Goal: Information Seeking & Learning: Learn about a topic

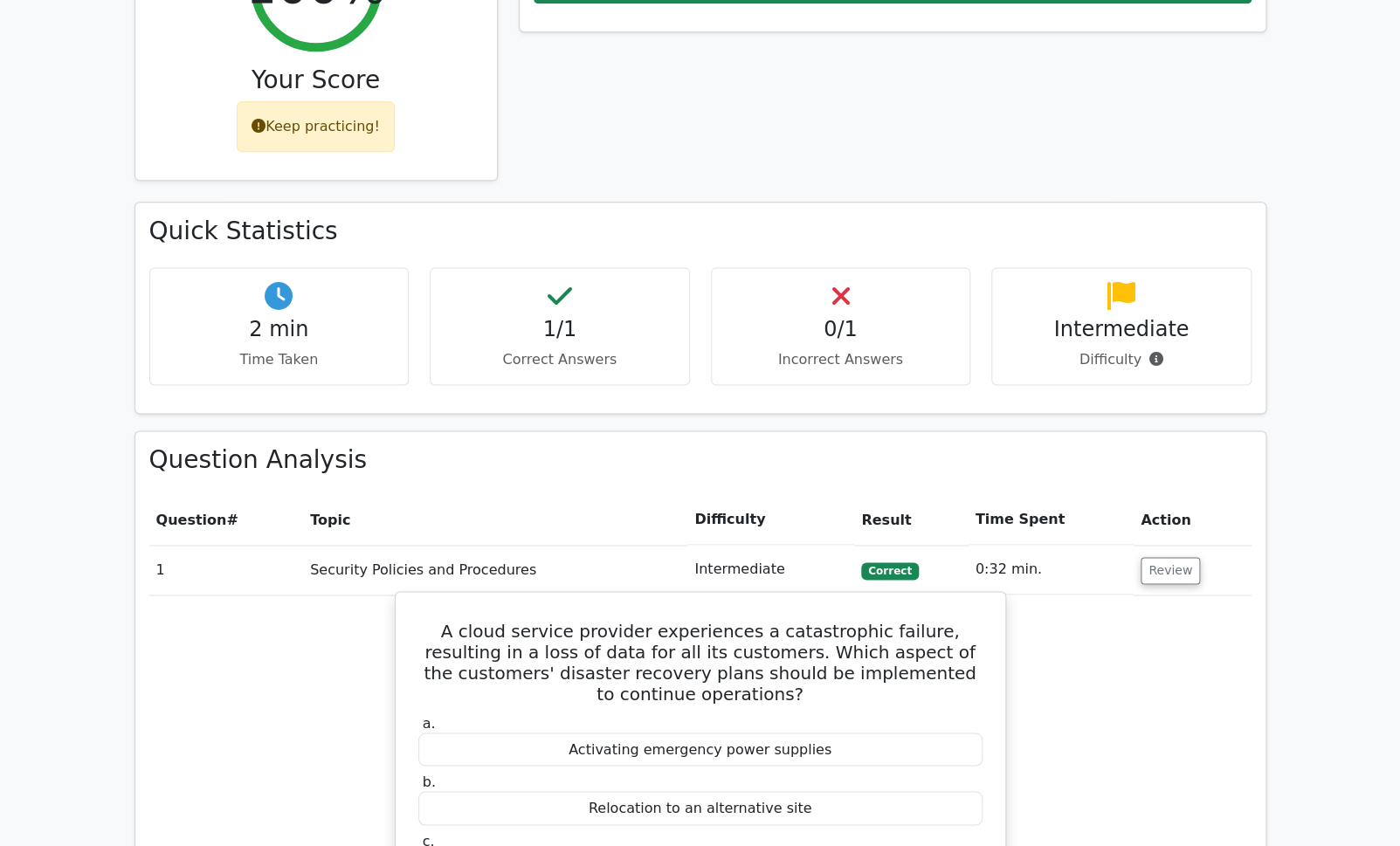
scroll to position [1944, 0]
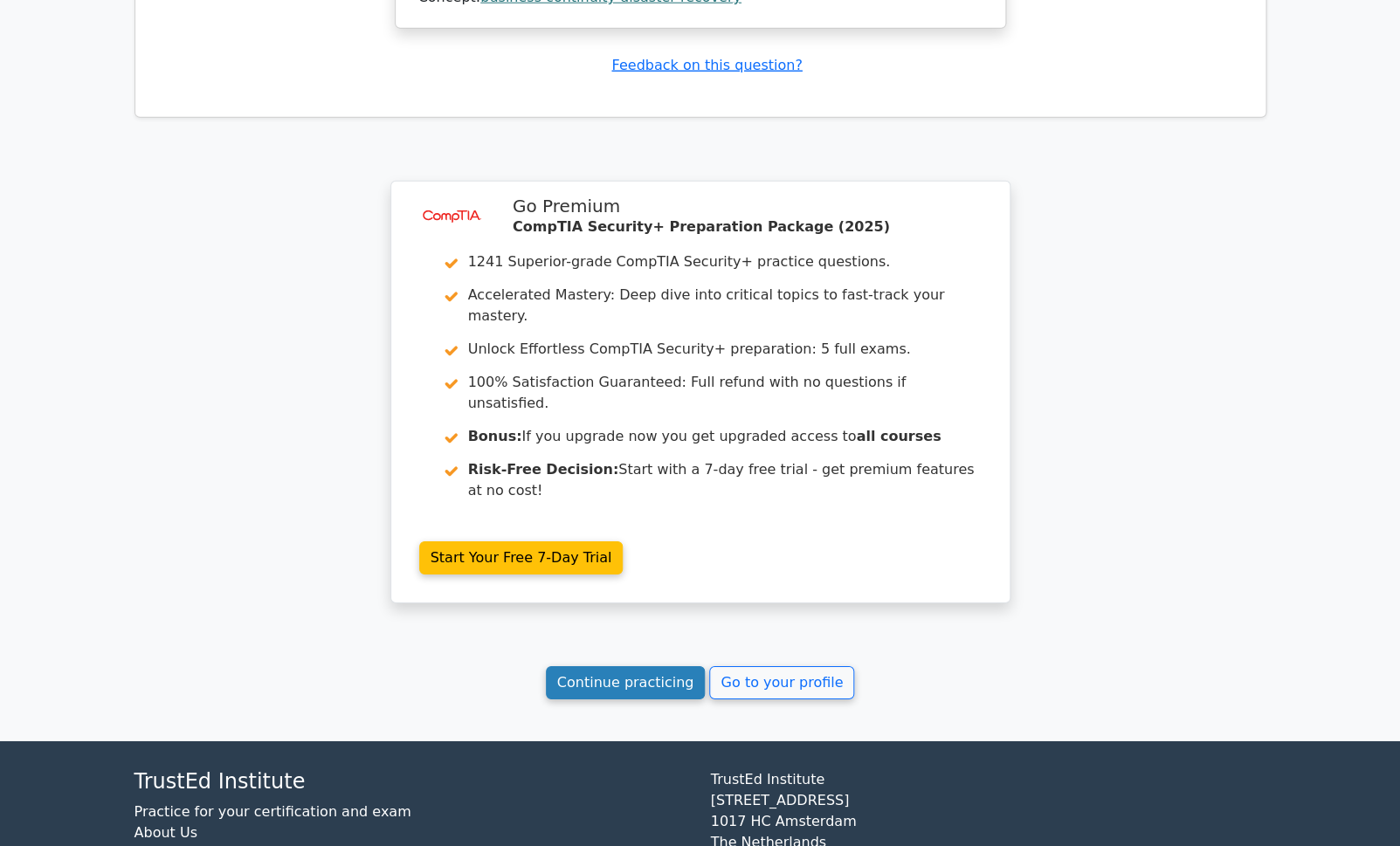
click at [609, 666] on link "Continue practicing" at bounding box center [625, 682] width 160 height 33
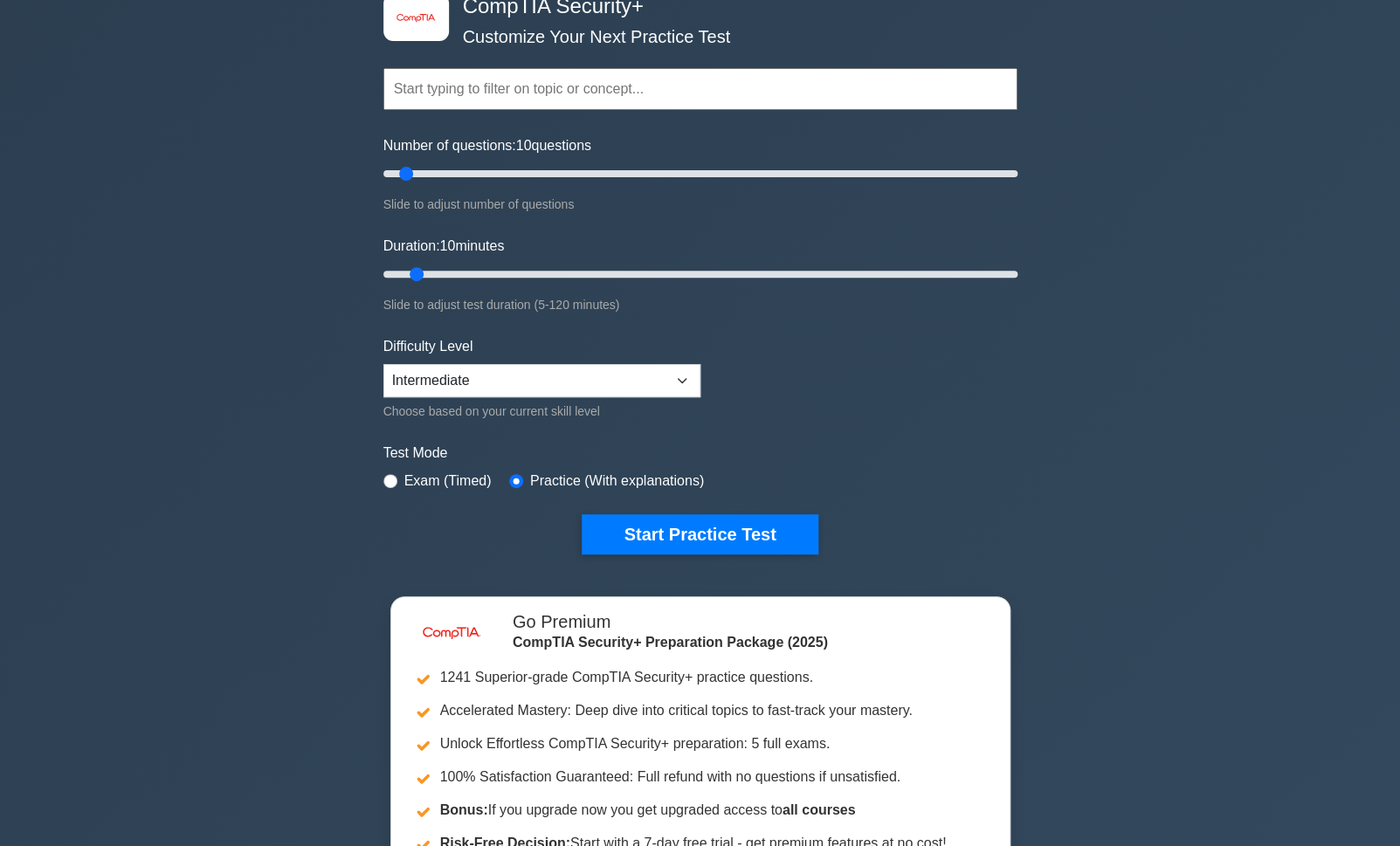
scroll to position [105, 0]
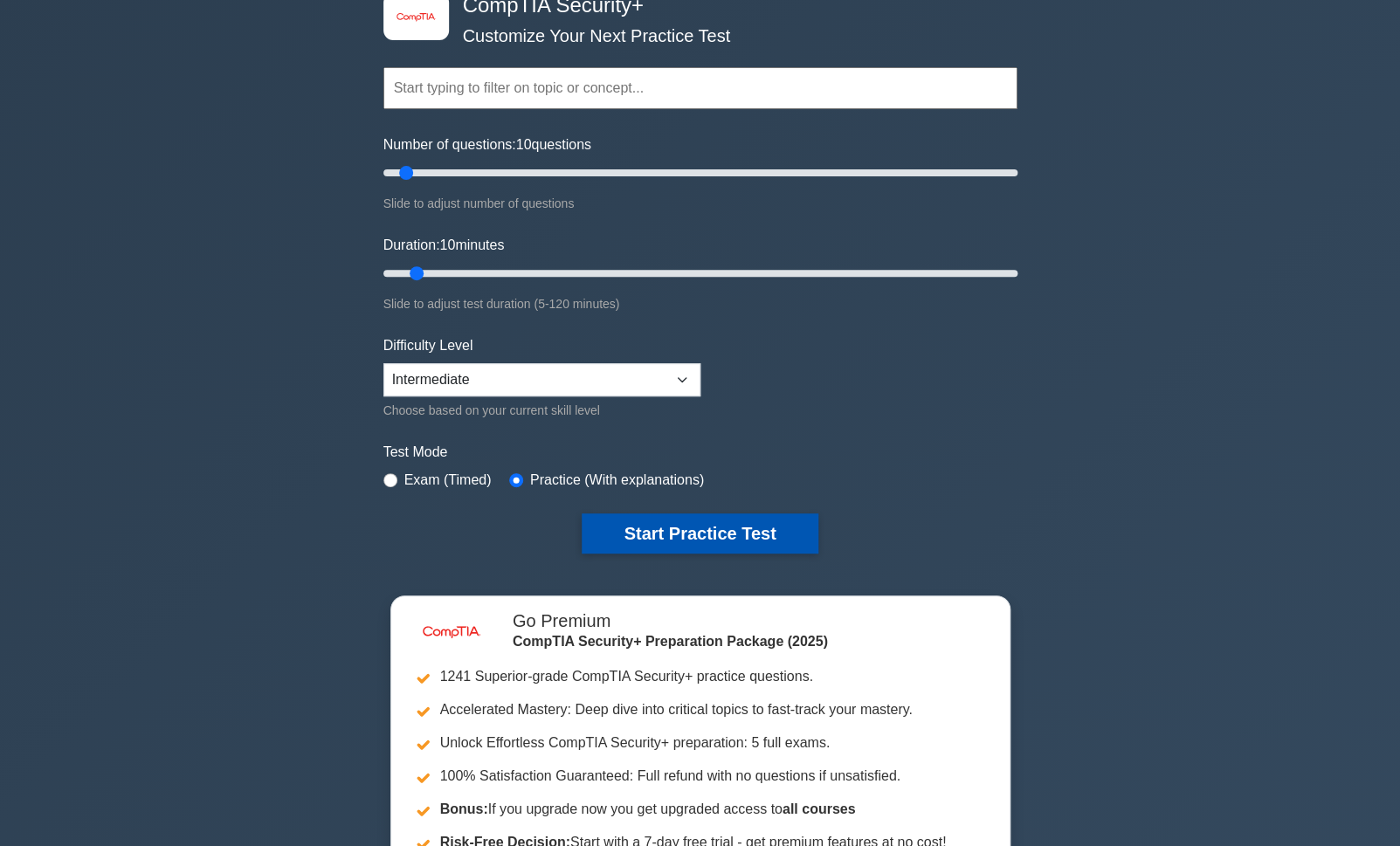
click at [785, 542] on button "Start Practice Test" at bounding box center [699, 533] width 235 height 40
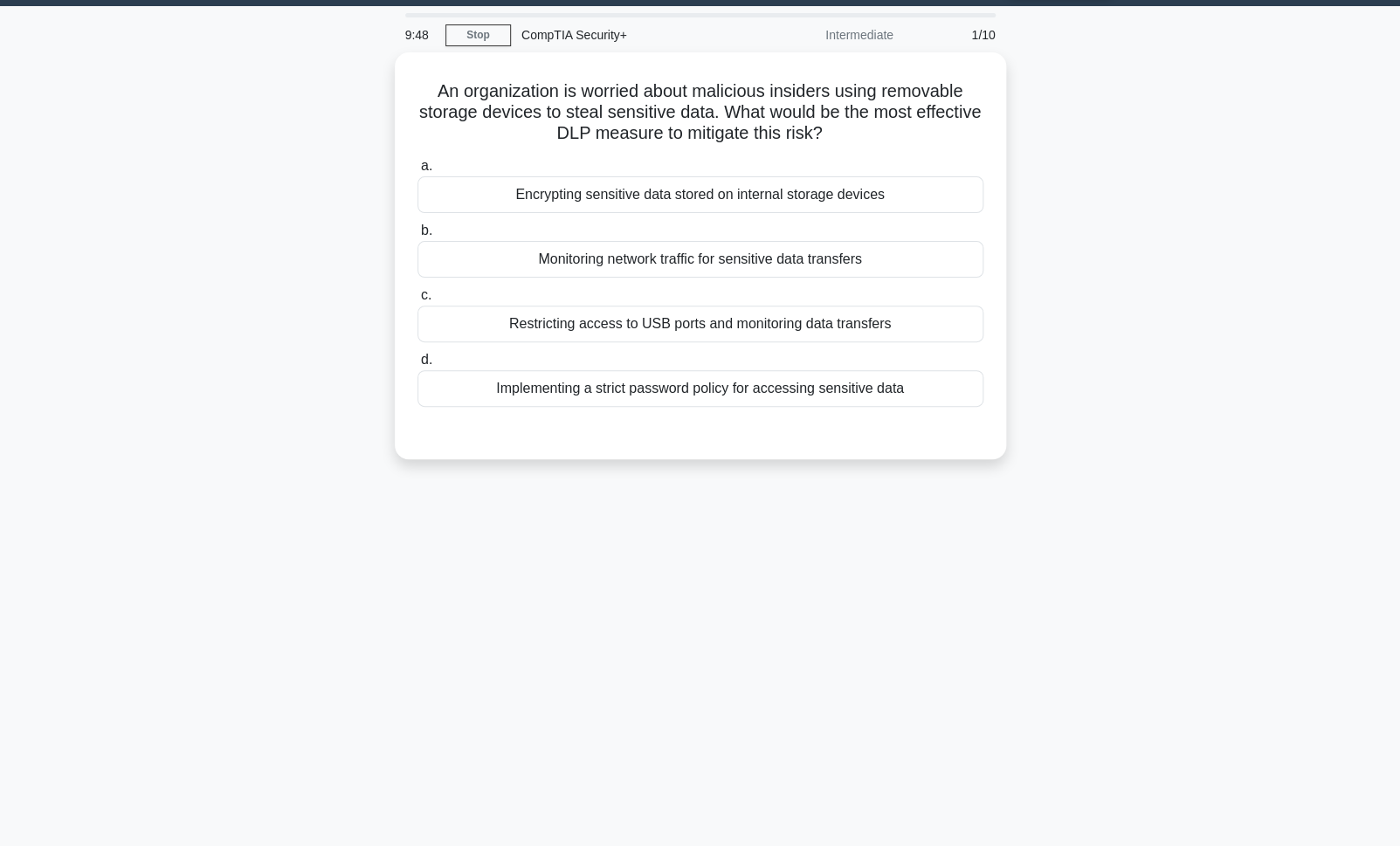
scroll to position [51, 0]
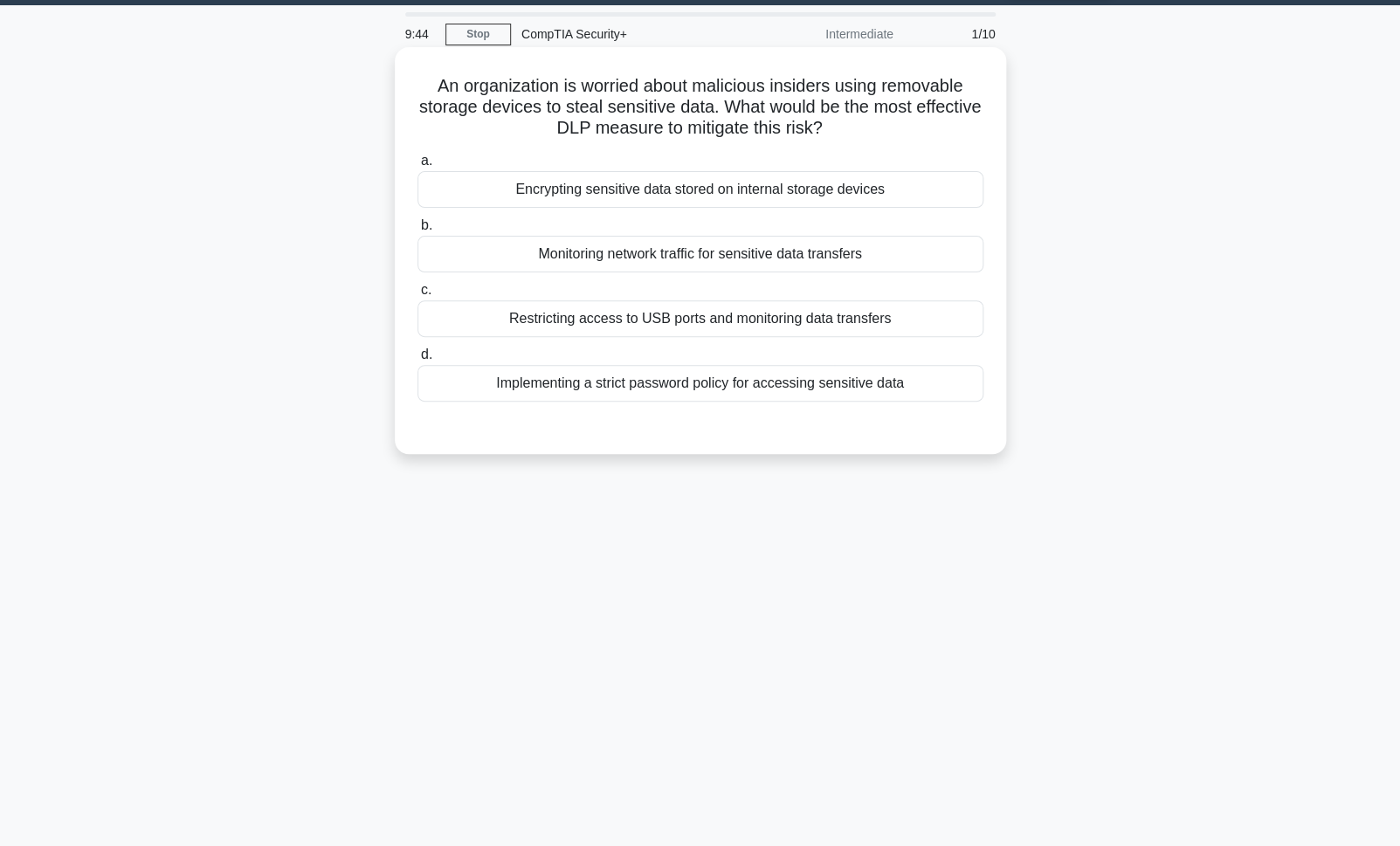
click at [861, 313] on div "Restricting access to USB ports and monitoring data transfers" at bounding box center [700, 319] width 566 height 37
click at [418, 296] on input "c. Restricting access to USB ports and monitoring data transfers" at bounding box center [418, 290] width 0 height 11
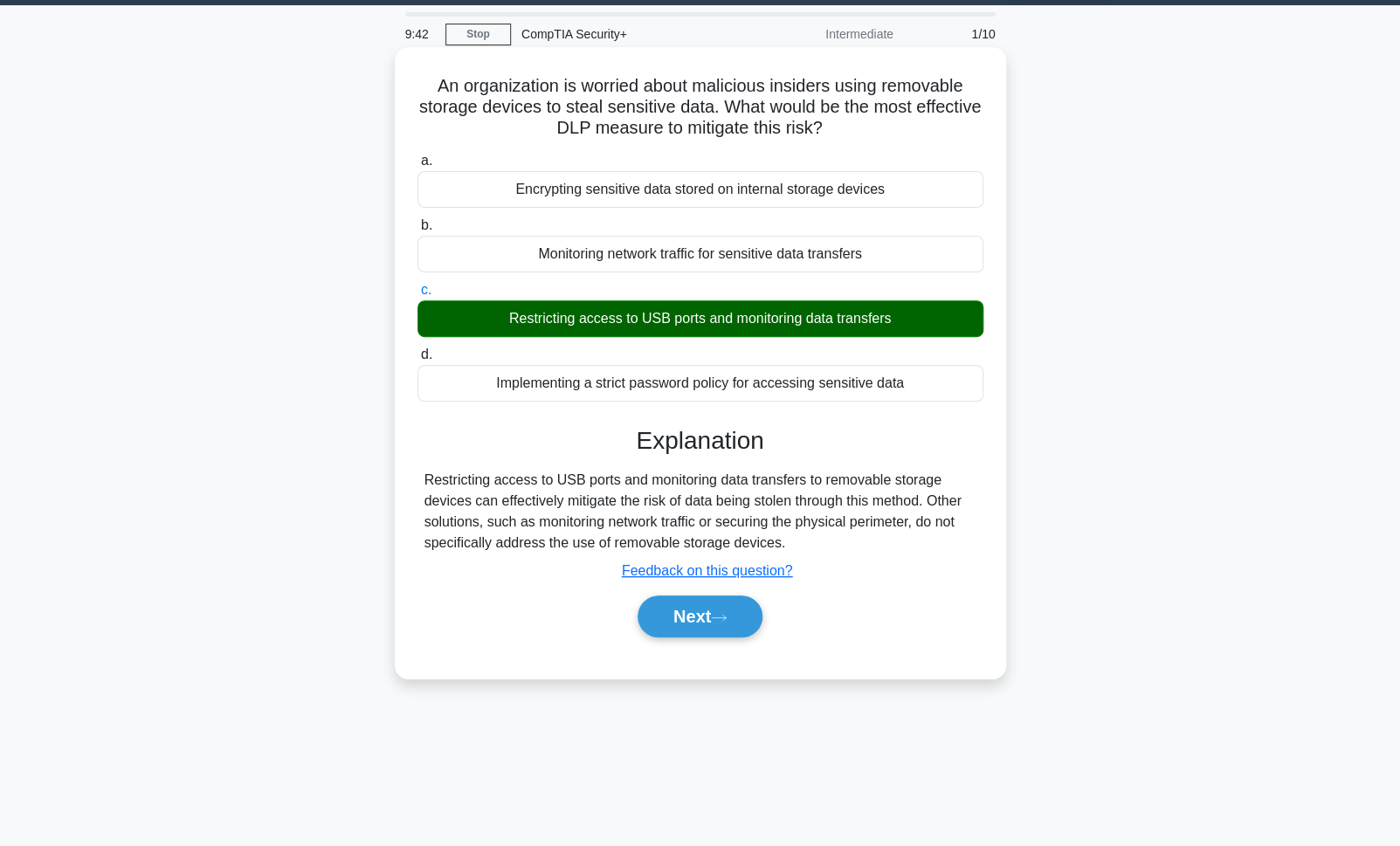
click at [659, 645] on div "Next" at bounding box center [700, 616] width 566 height 56
click at [704, 637] on button "Next" at bounding box center [700, 616] width 125 height 42
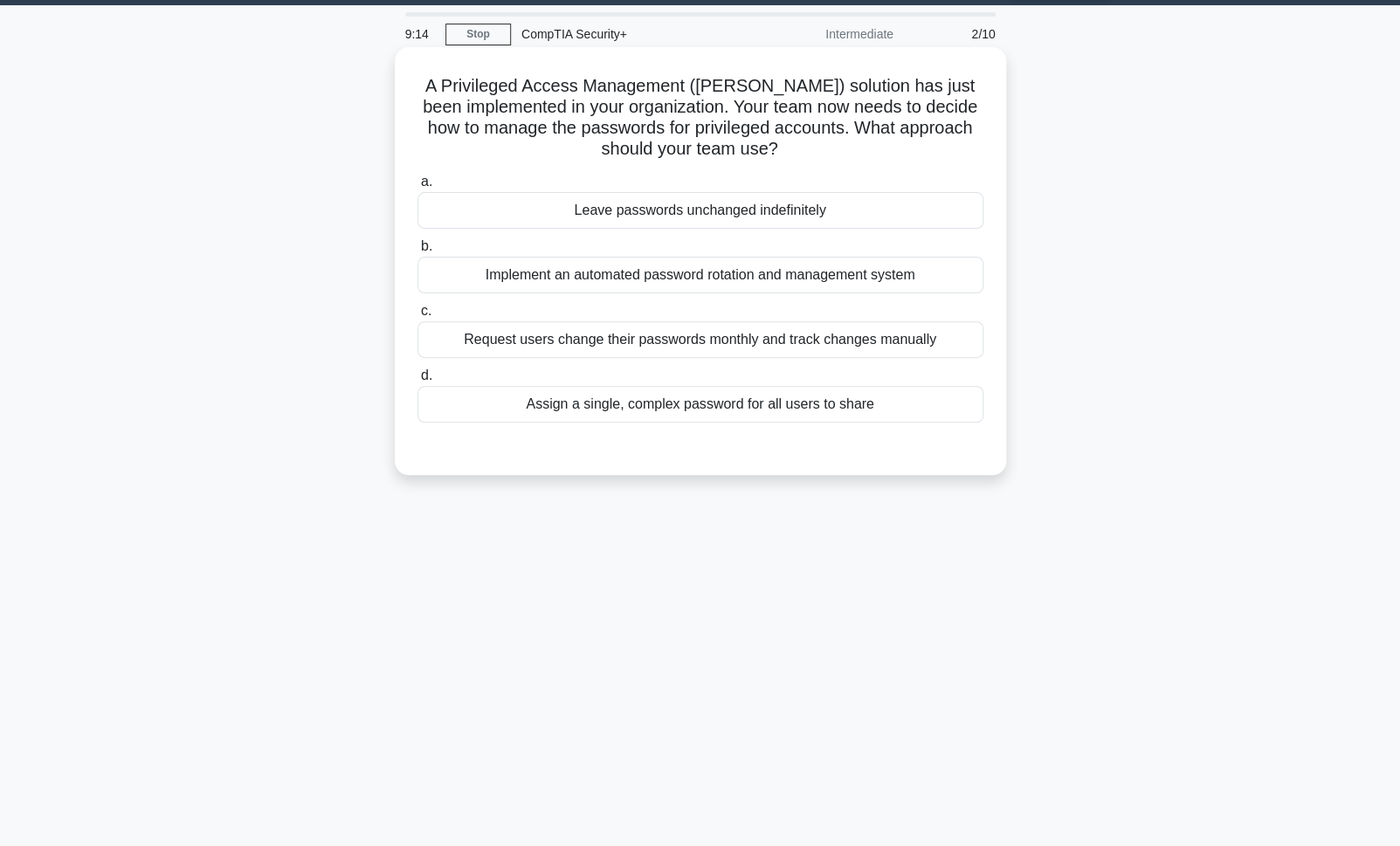
click at [789, 280] on div "Implement an automated password rotation and management system" at bounding box center [700, 275] width 566 height 37
click at [418, 252] on input "b. Implement an automated password rotation and management system" at bounding box center [418, 246] width 0 height 11
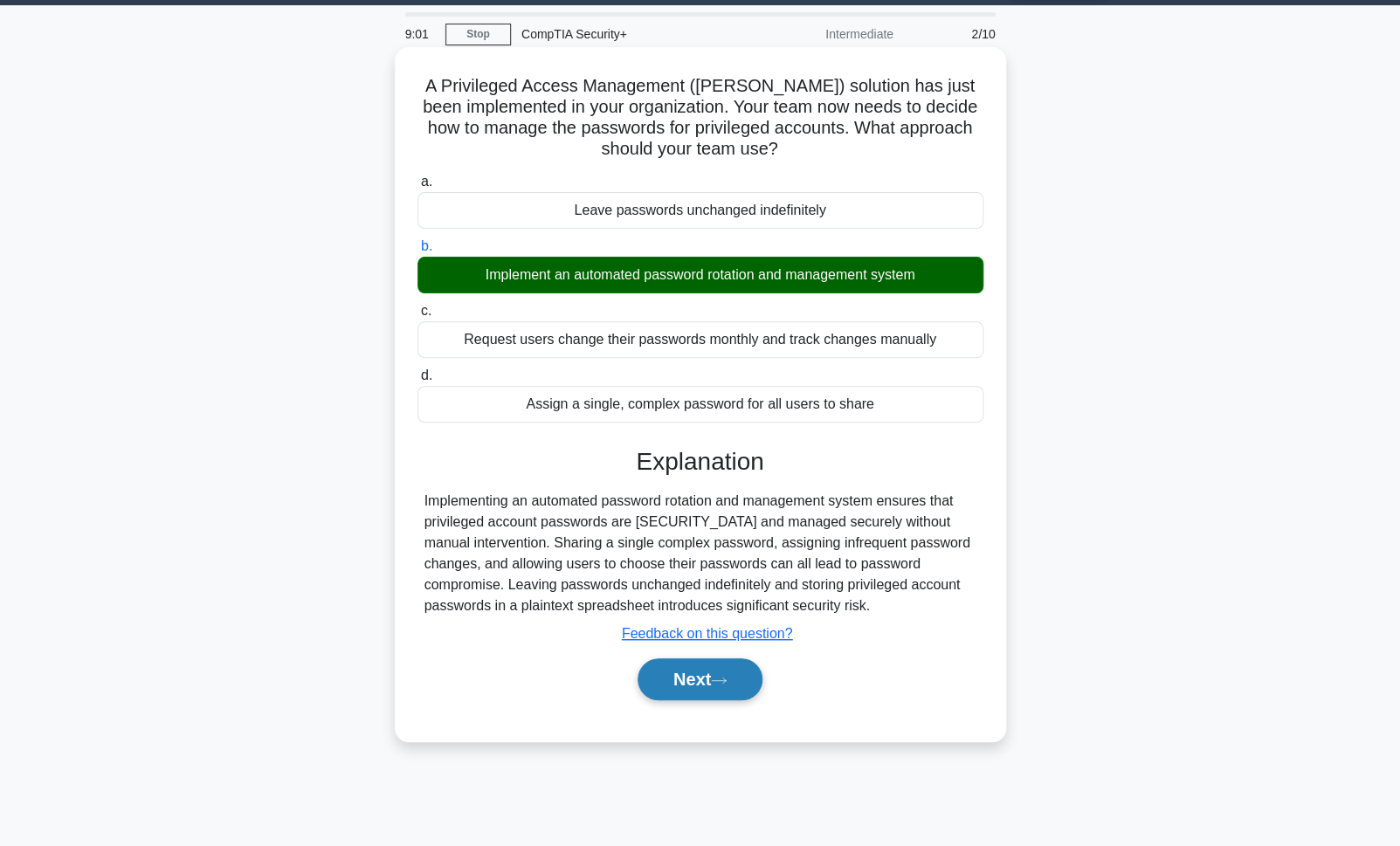
click at [722, 700] on button "Next" at bounding box center [700, 680] width 125 height 42
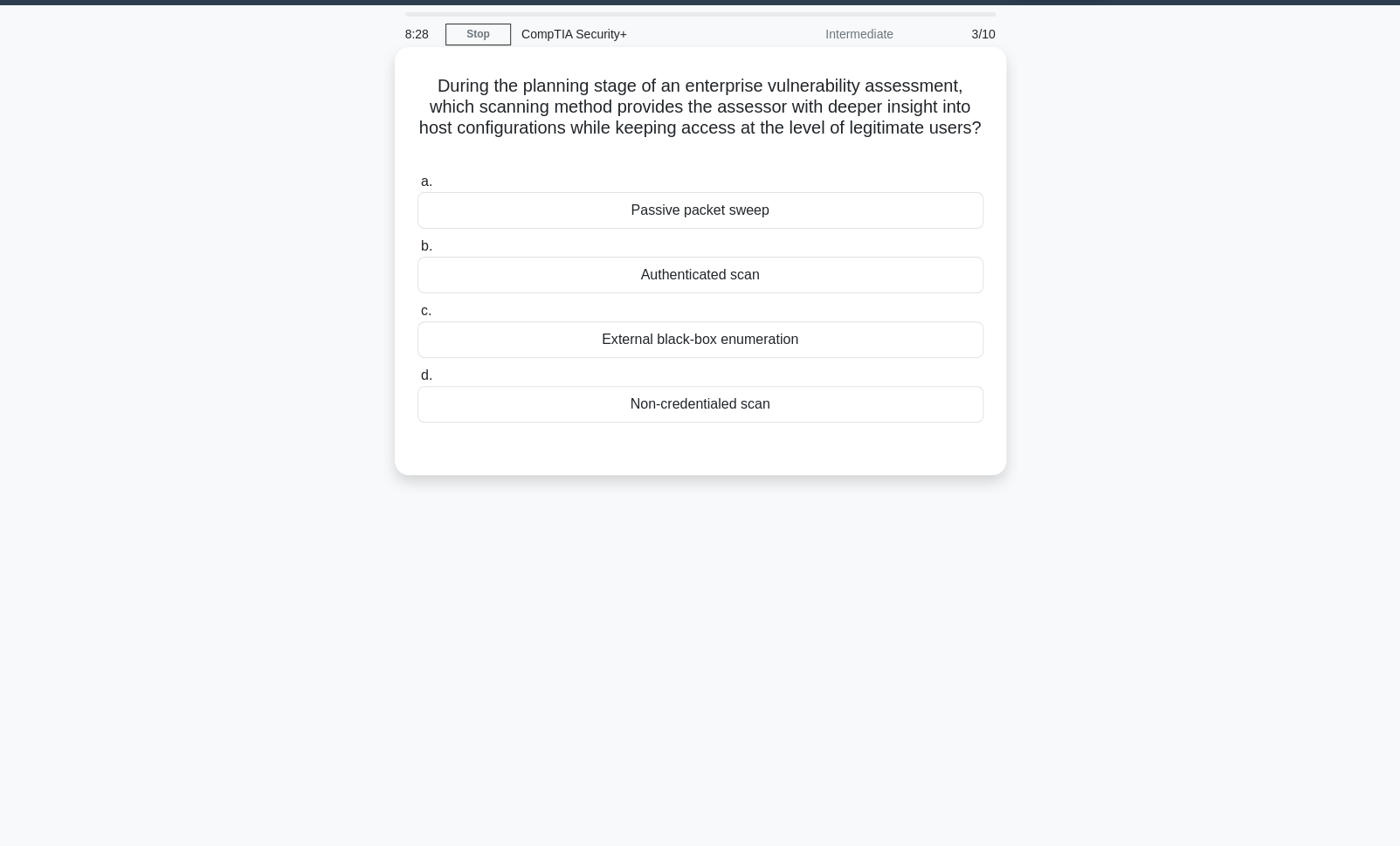
click at [847, 270] on div "Authenticated scan" at bounding box center [700, 275] width 566 height 37
click at [418, 252] on input "b. Authenticated scan" at bounding box center [418, 246] width 0 height 11
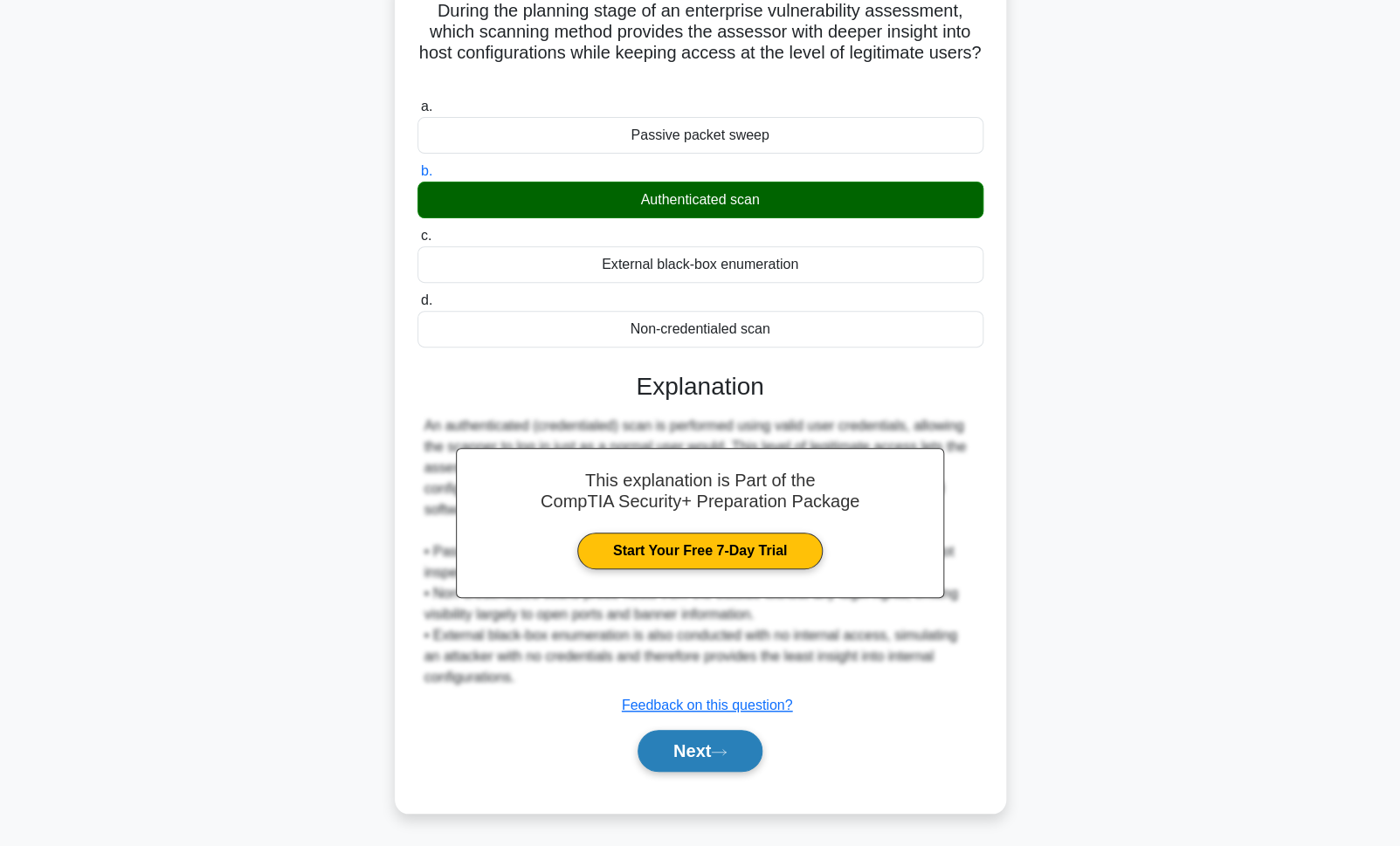
click at [714, 750] on button "Next" at bounding box center [700, 751] width 125 height 42
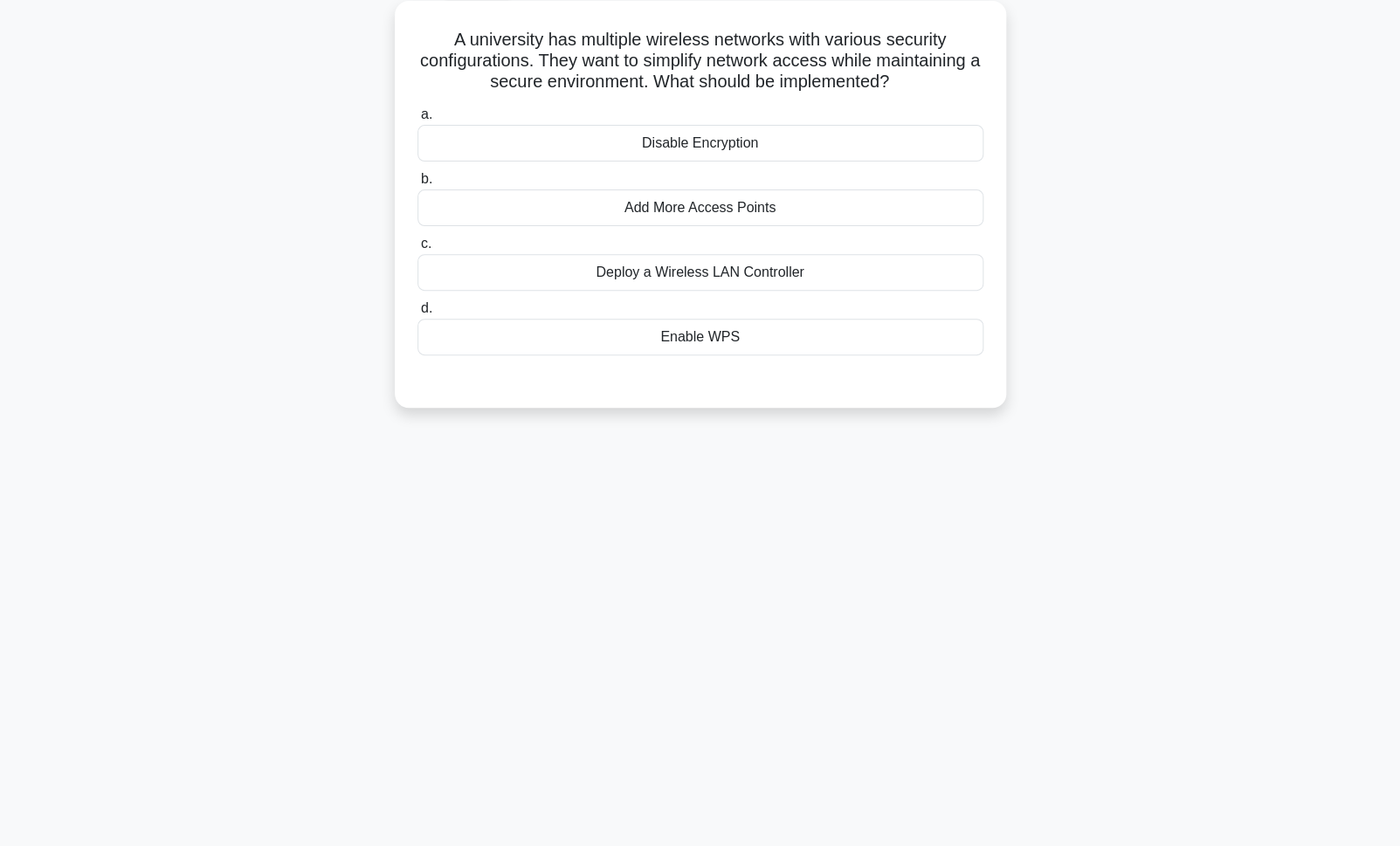
click at [821, 355] on div "Enable WPS" at bounding box center [700, 337] width 566 height 37
click at [418, 314] on input "d. Enable WPS" at bounding box center [418, 308] width 0 height 11
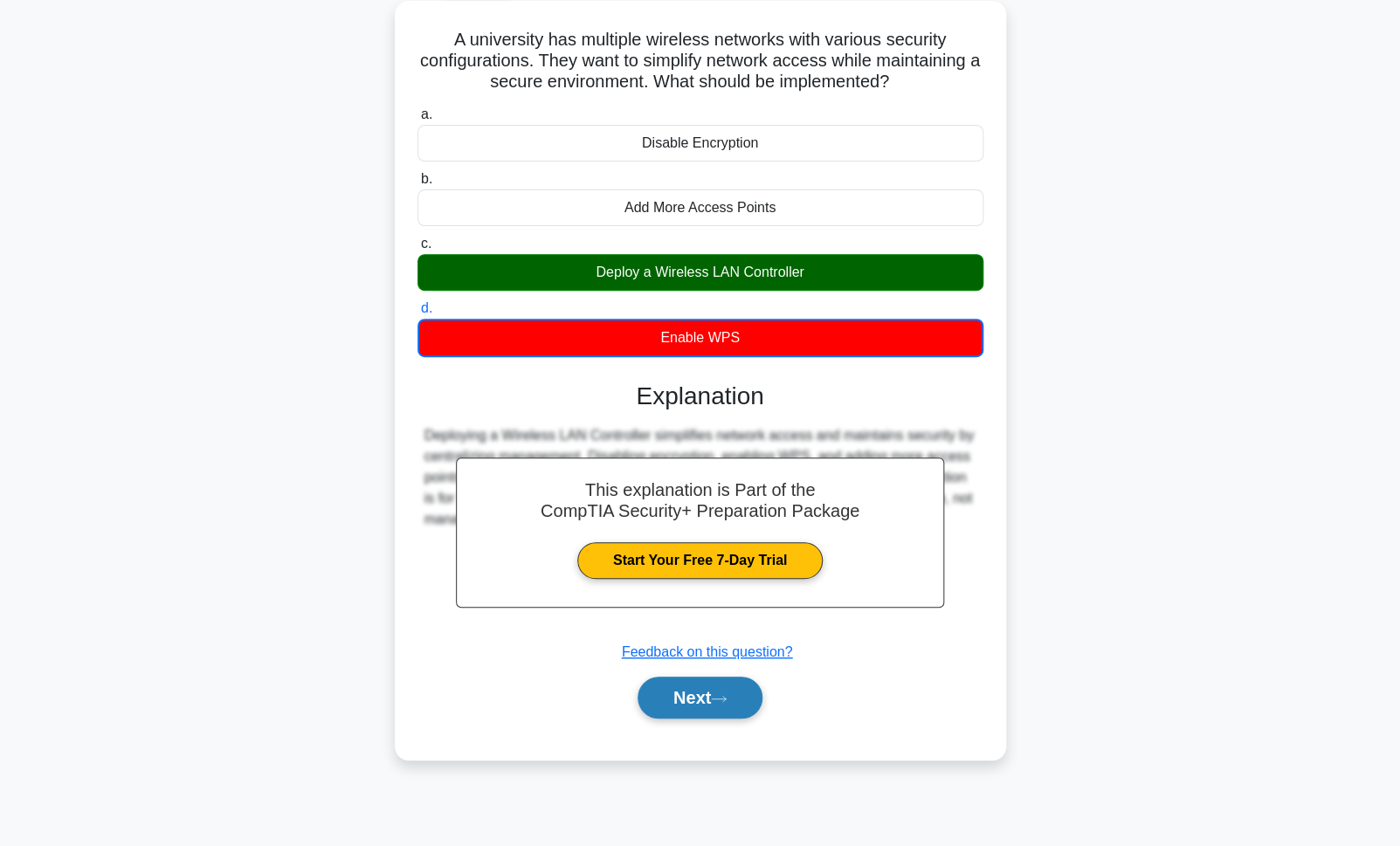
click at [730, 718] on button "Next" at bounding box center [700, 698] width 125 height 42
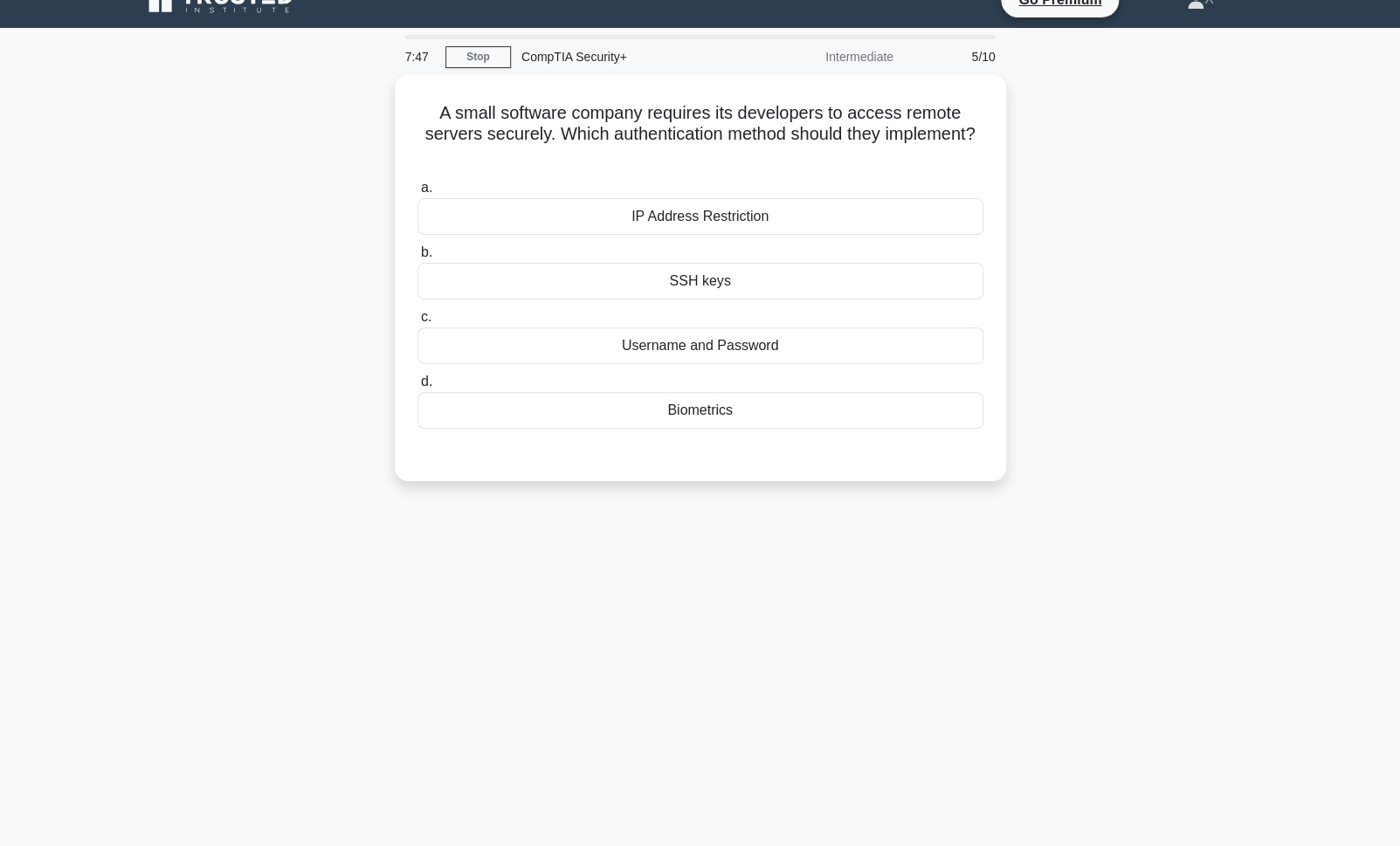
scroll to position [25, 0]
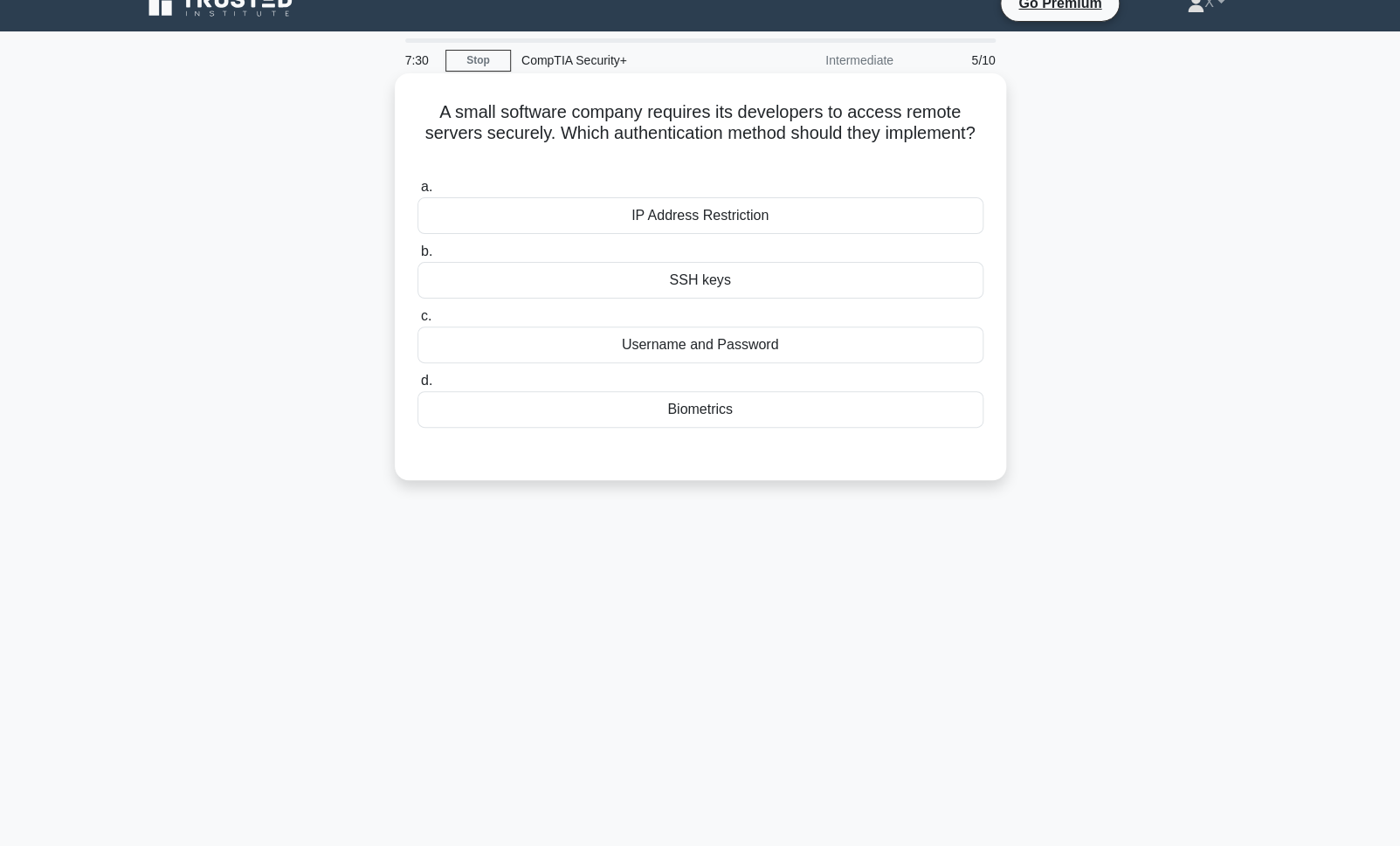
click at [747, 284] on div "SSH keys" at bounding box center [700, 280] width 566 height 37
click at [418, 257] on input "b. SSH keys" at bounding box center [418, 252] width 0 height 11
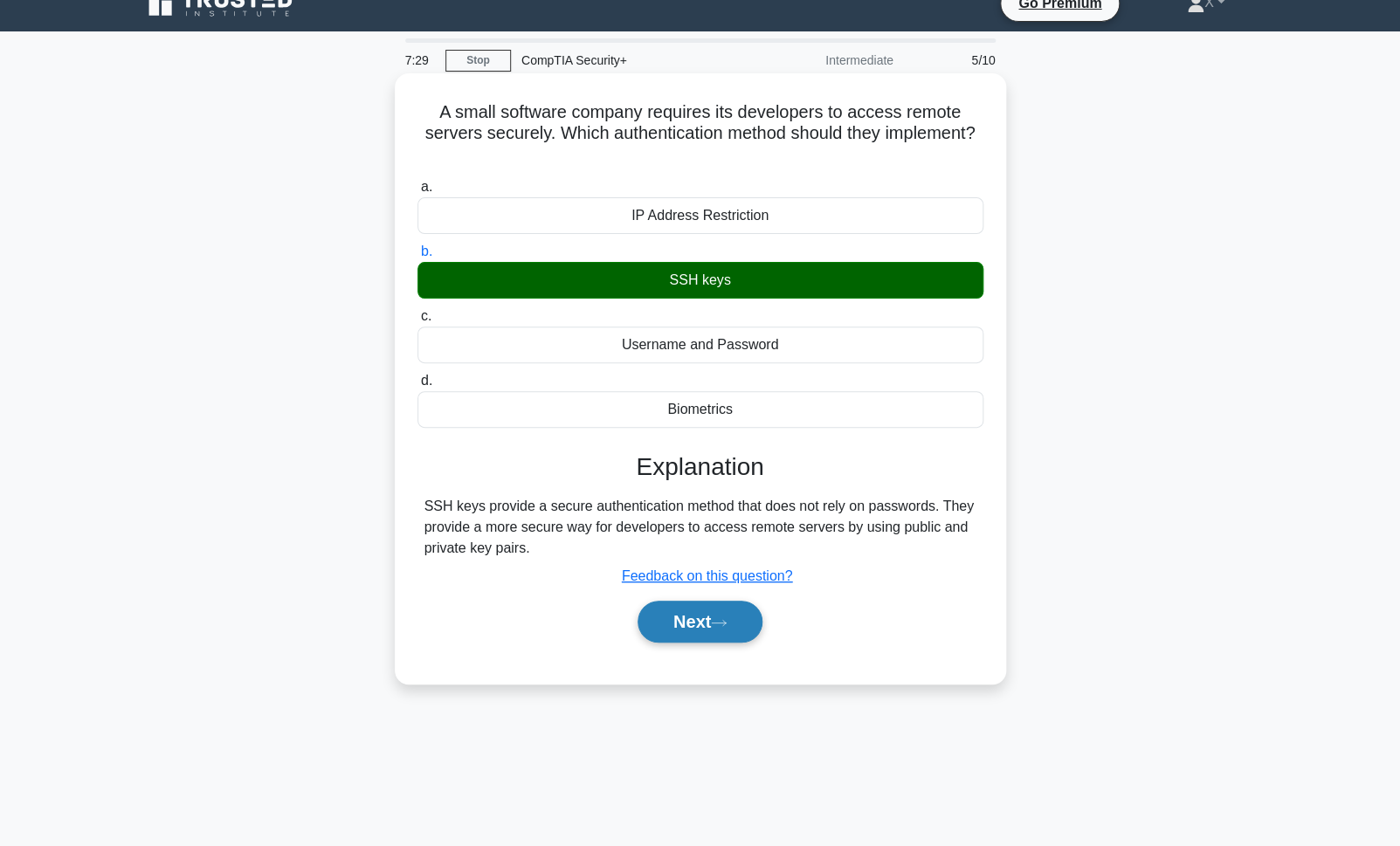
click at [687, 636] on button "Next" at bounding box center [700, 622] width 125 height 42
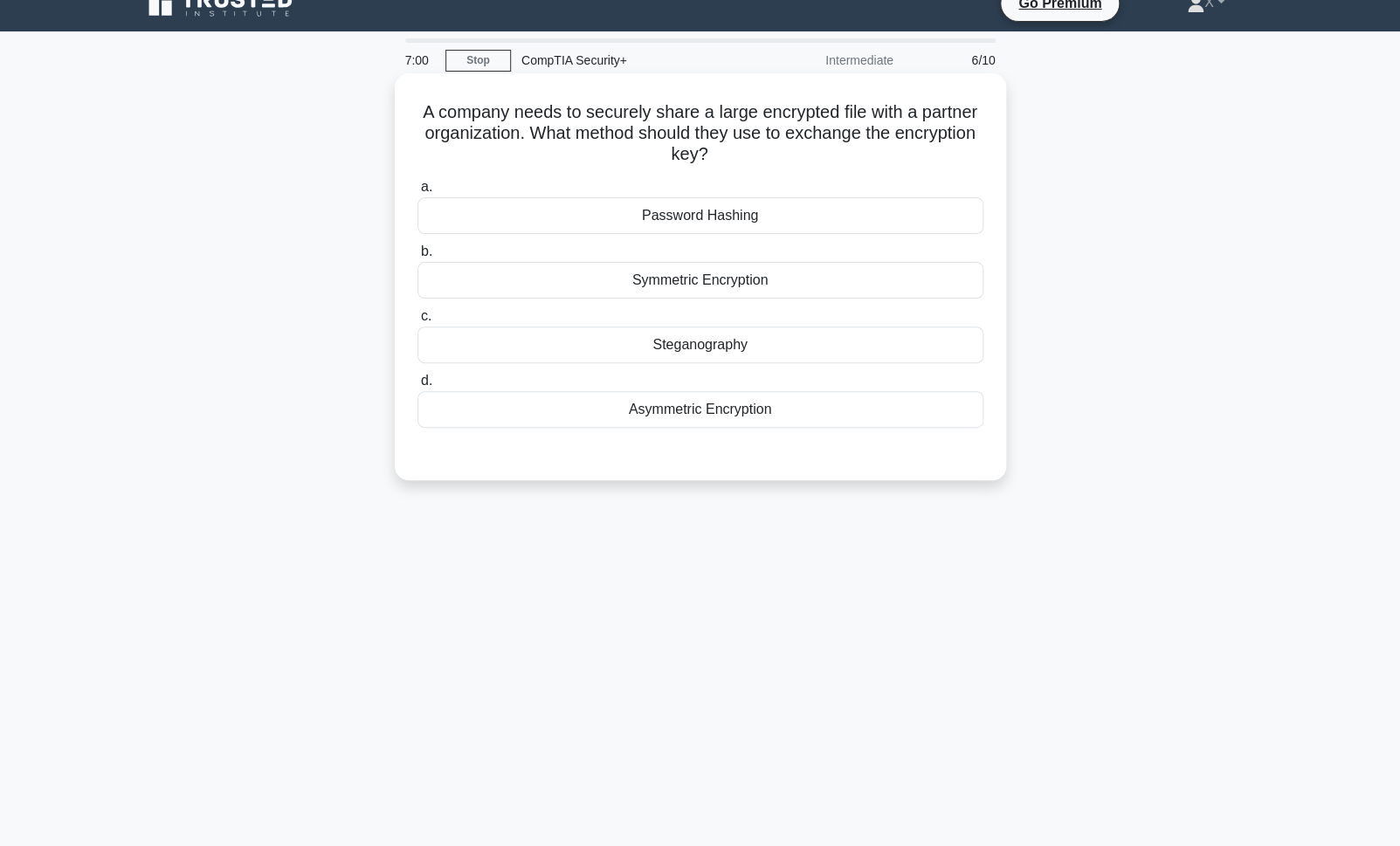
click at [697, 417] on div "Asymmetric Encryption" at bounding box center [700, 409] width 566 height 37
click at [418, 387] on input "d. Asymmetric Encryption" at bounding box center [418, 381] width 0 height 11
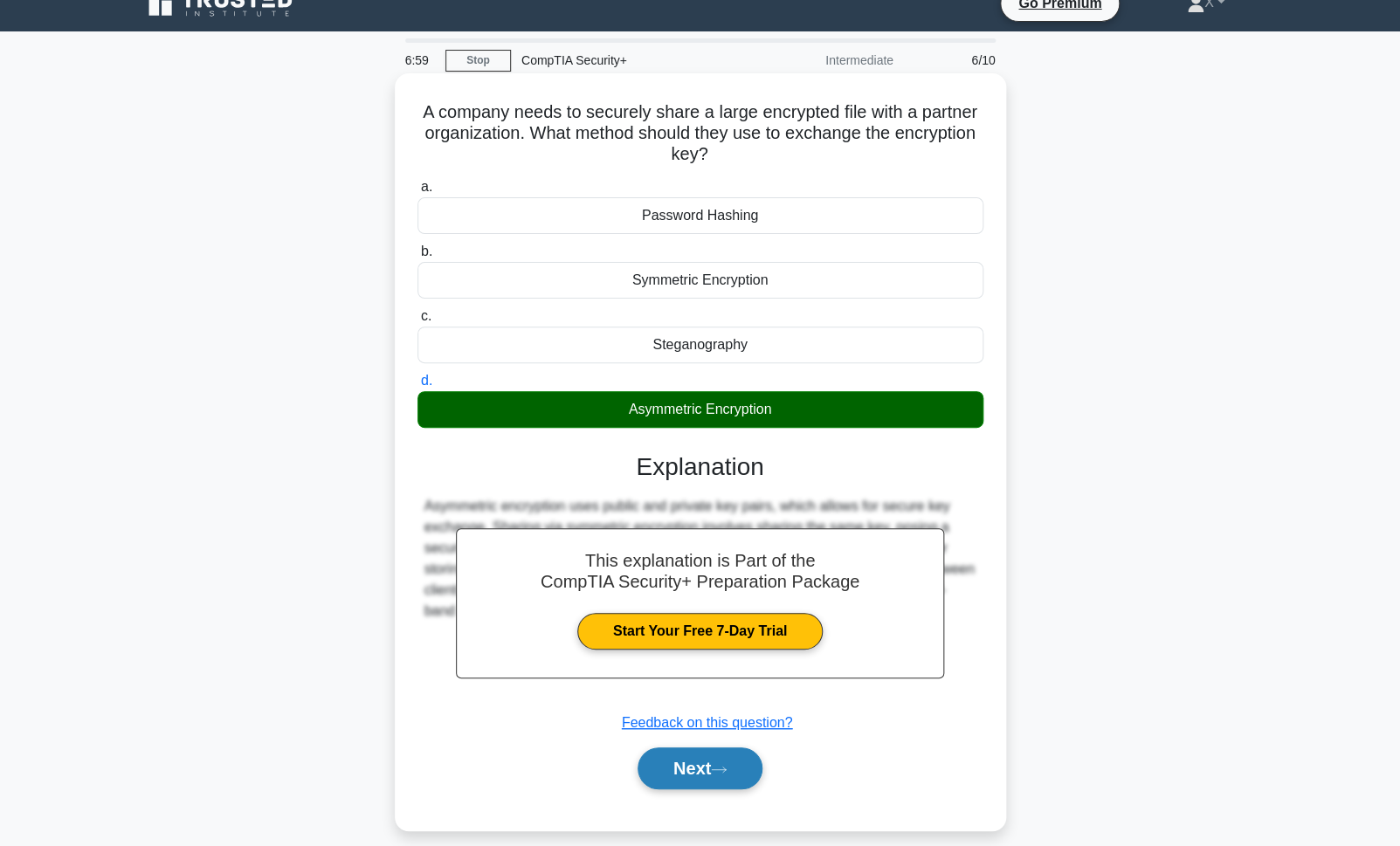
click at [704, 750] on button "Next" at bounding box center [700, 769] width 125 height 42
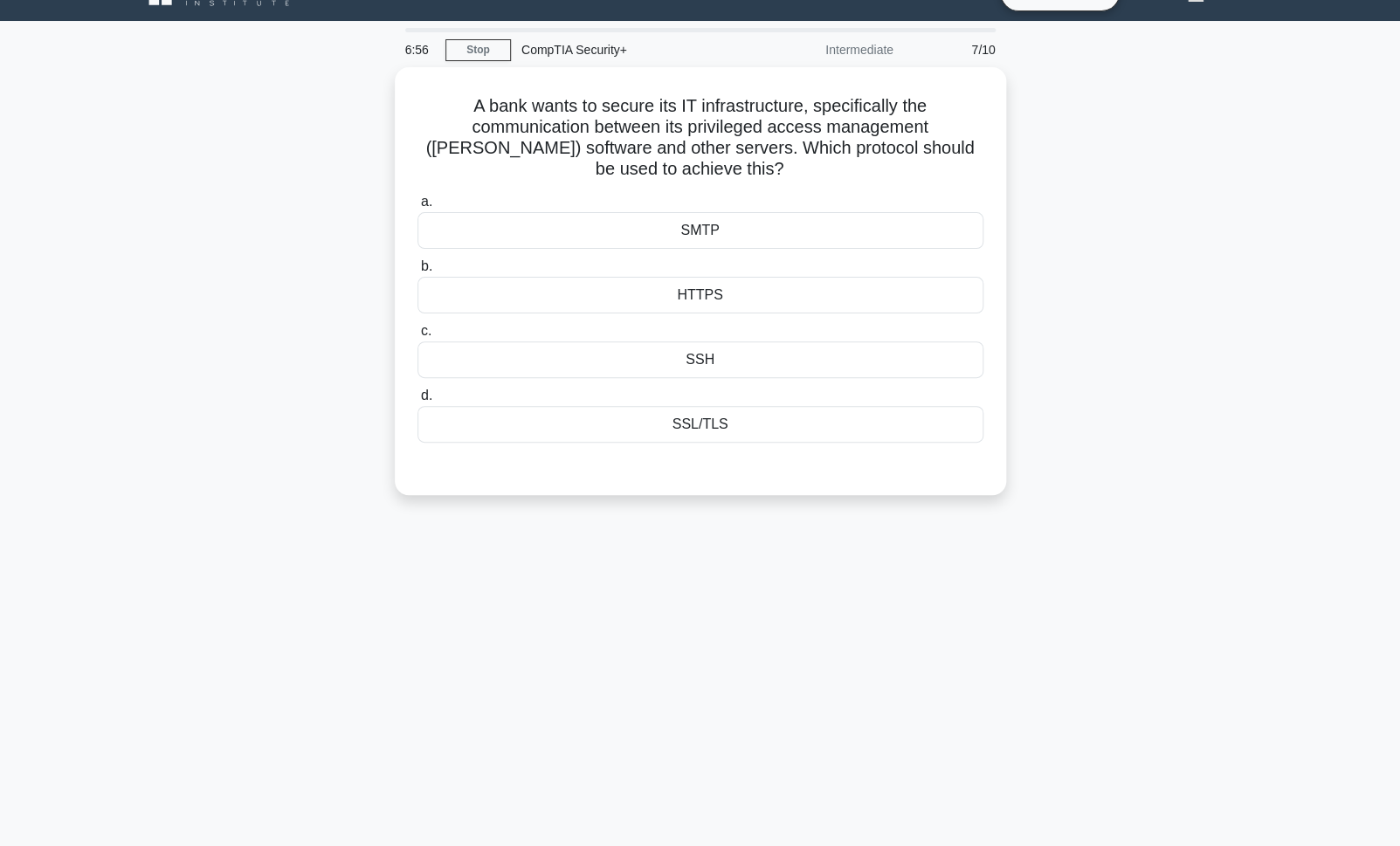
scroll to position [37, 0]
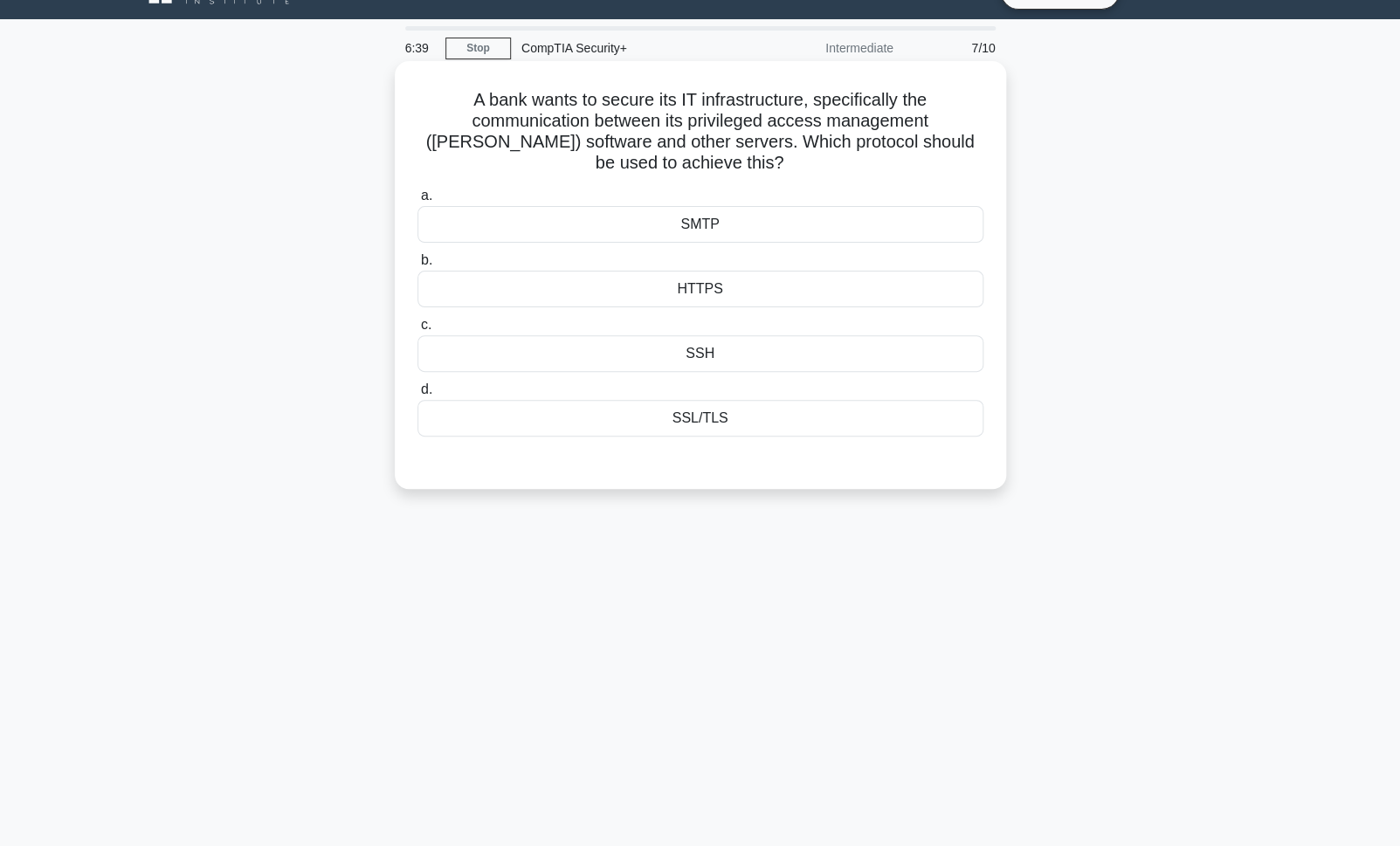
click at [879, 413] on div "SSL/TLS" at bounding box center [700, 418] width 566 height 37
click at [418, 395] on input "d. SSL/TLS" at bounding box center [418, 390] width 0 height 11
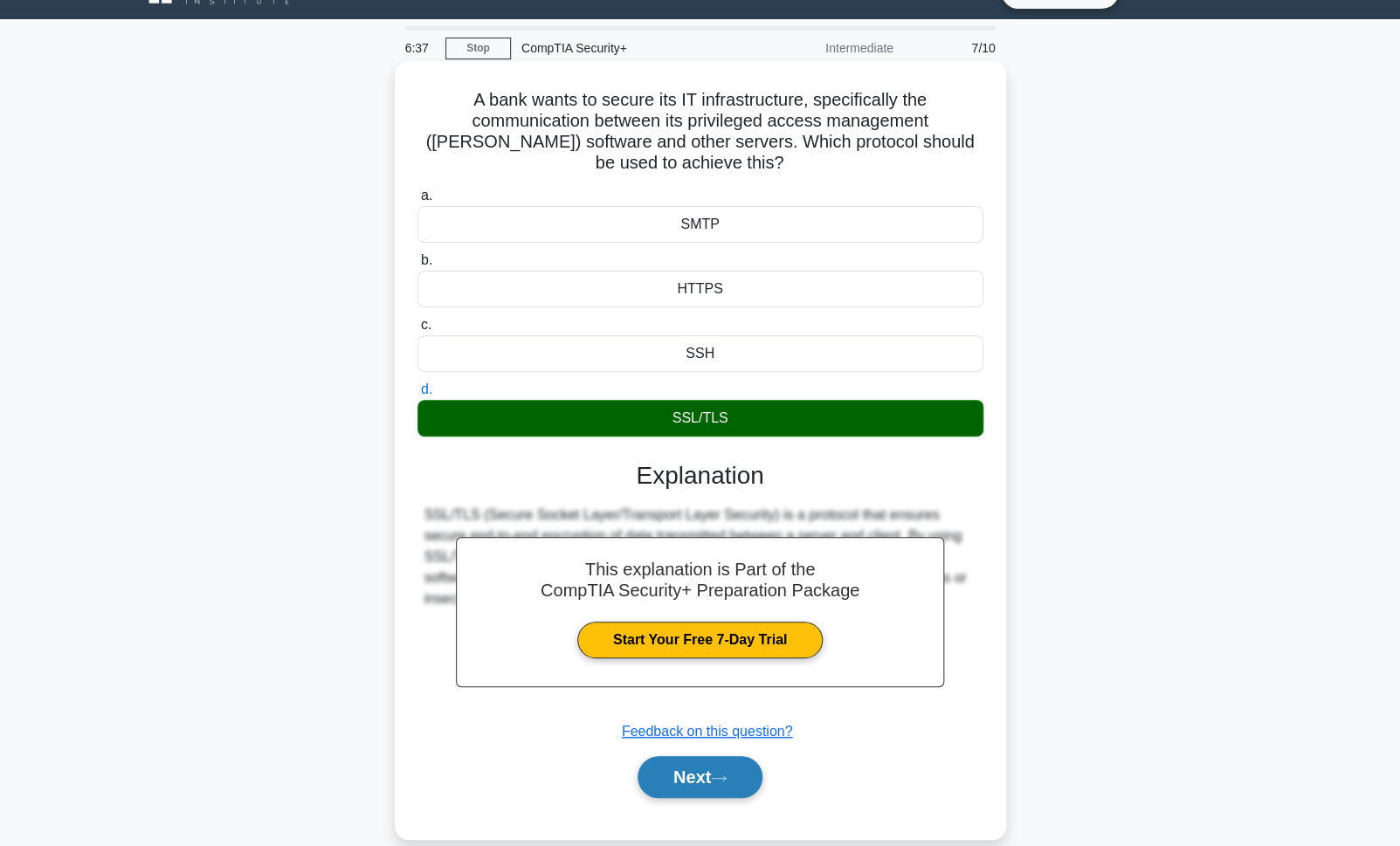
click at [660, 784] on button "Next" at bounding box center [700, 777] width 125 height 42
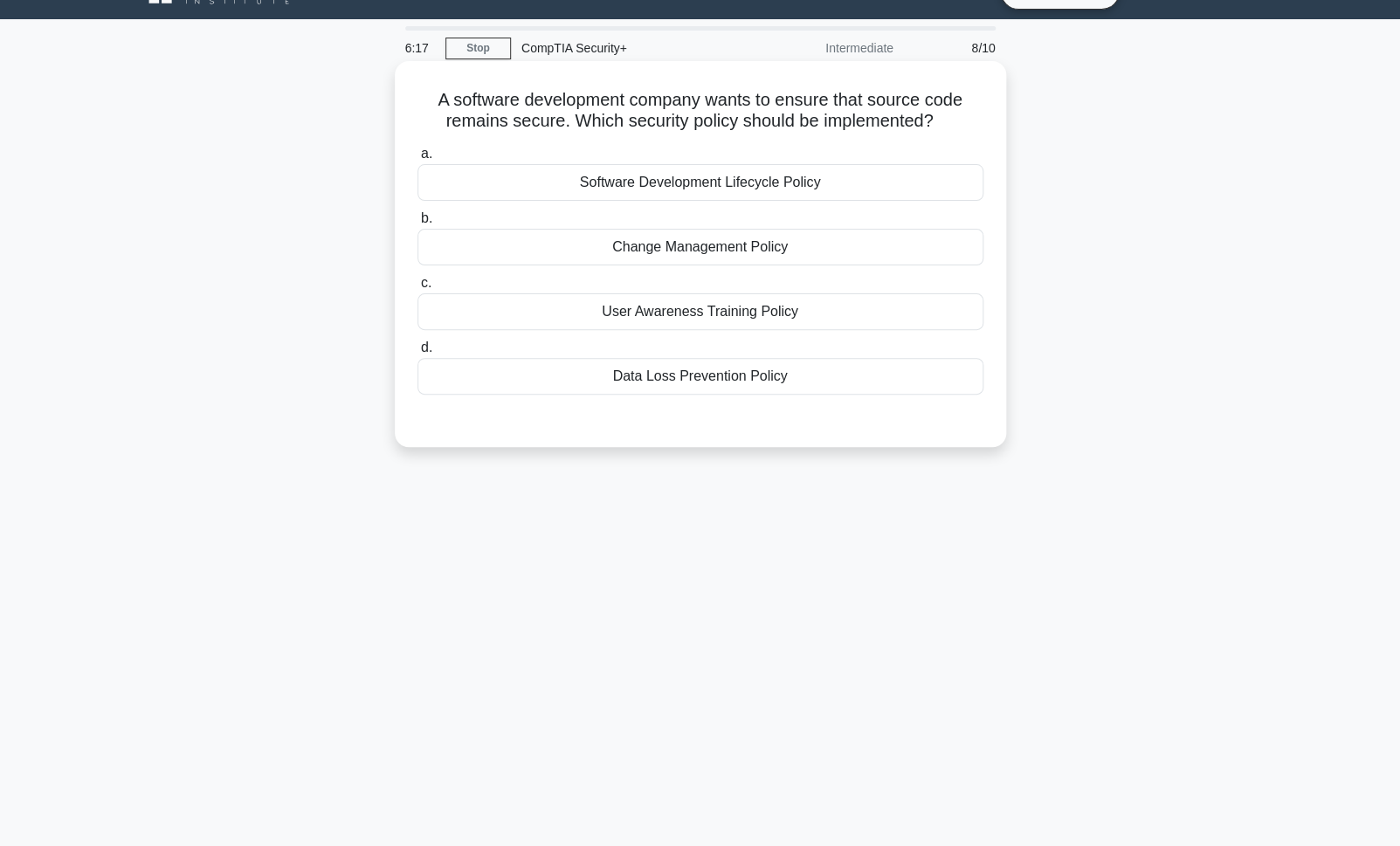
click at [849, 252] on div "Change Management Policy" at bounding box center [700, 247] width 566 height 37
click at [418, 224] on input "b. Change Management Policy" at bounding box center [418, 219] width 0 height 11
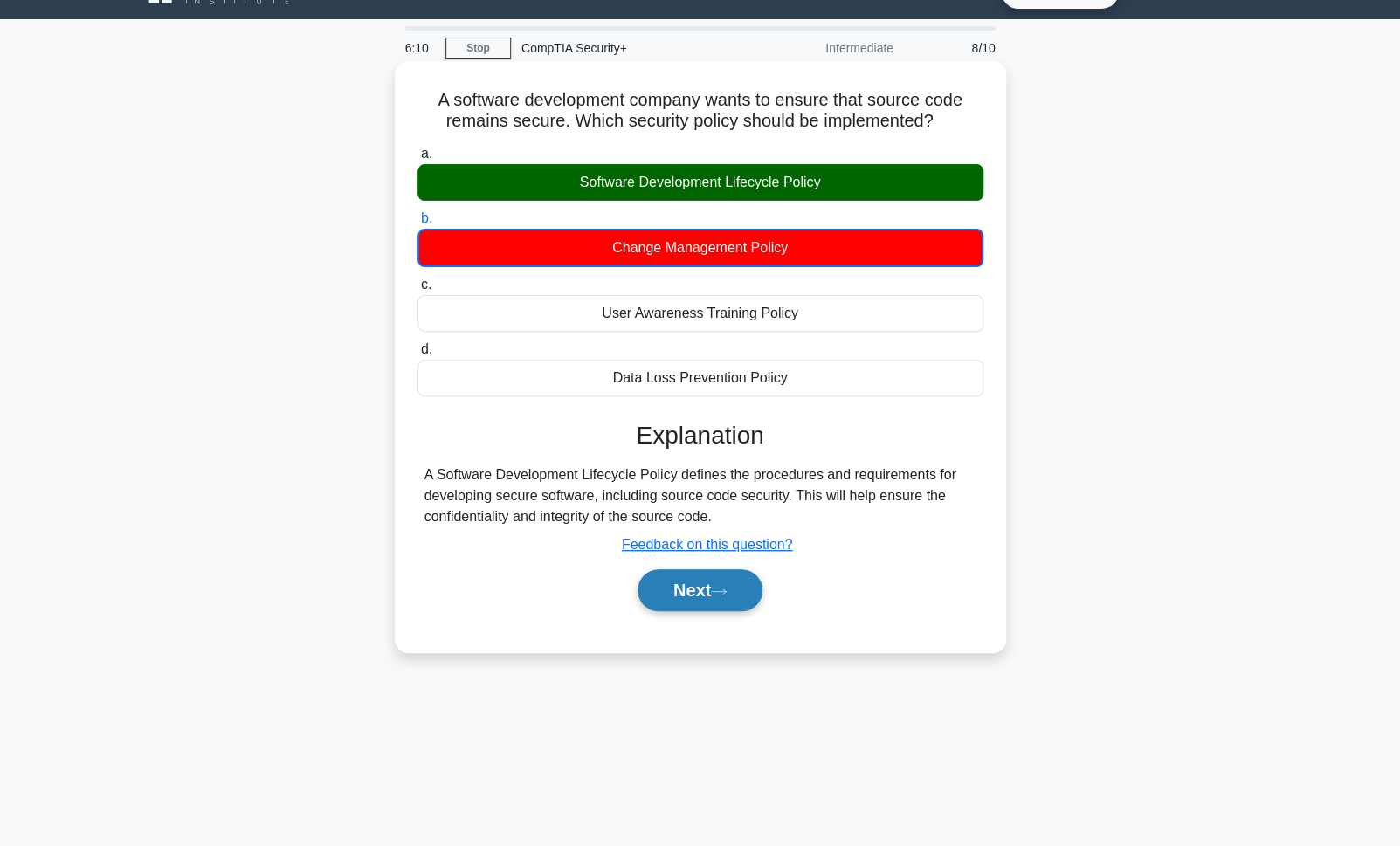
click at [738, 612] on button "Next" at bounding box center [700, 590] width 125 height 42
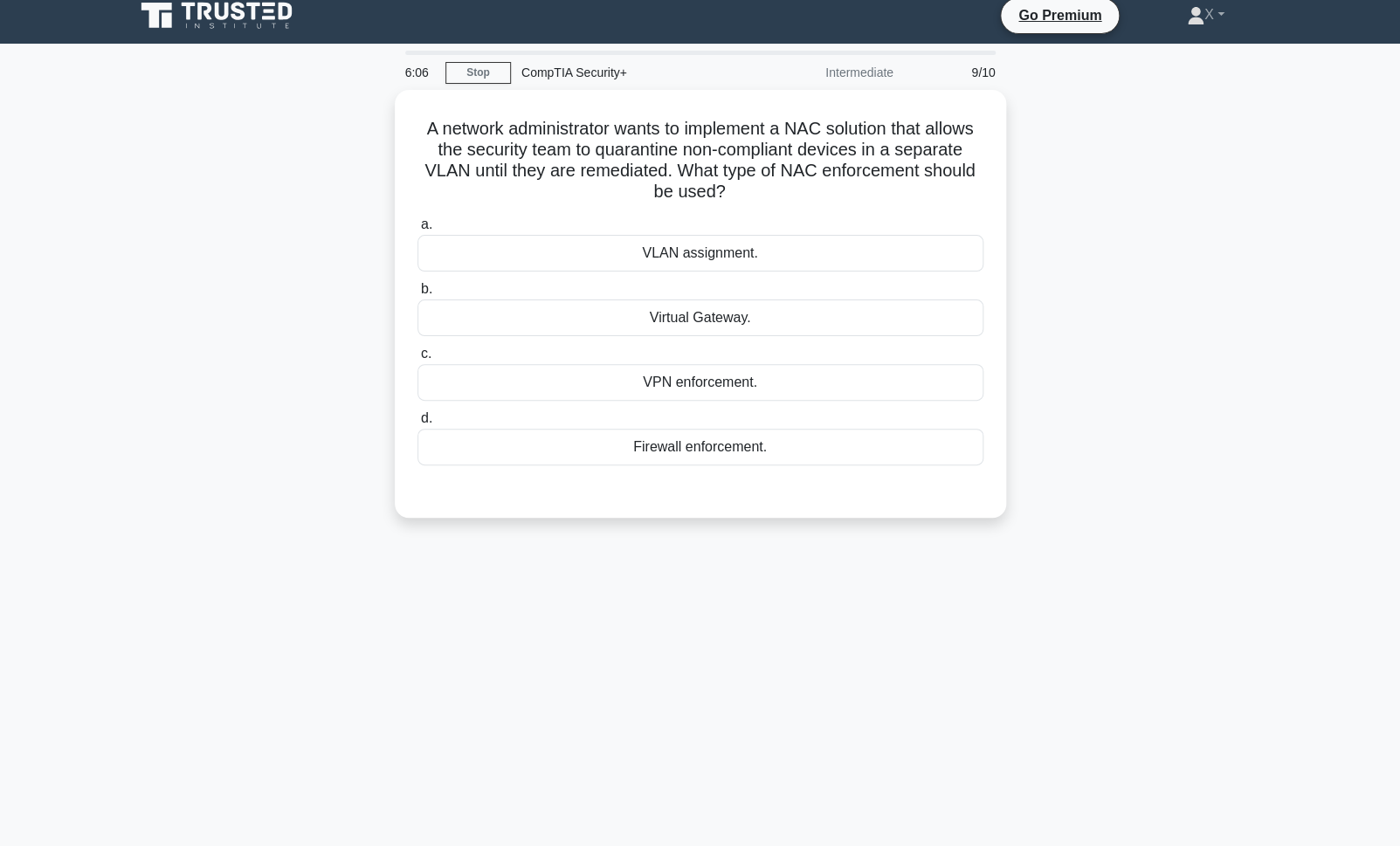
scroll to position [0, 0]
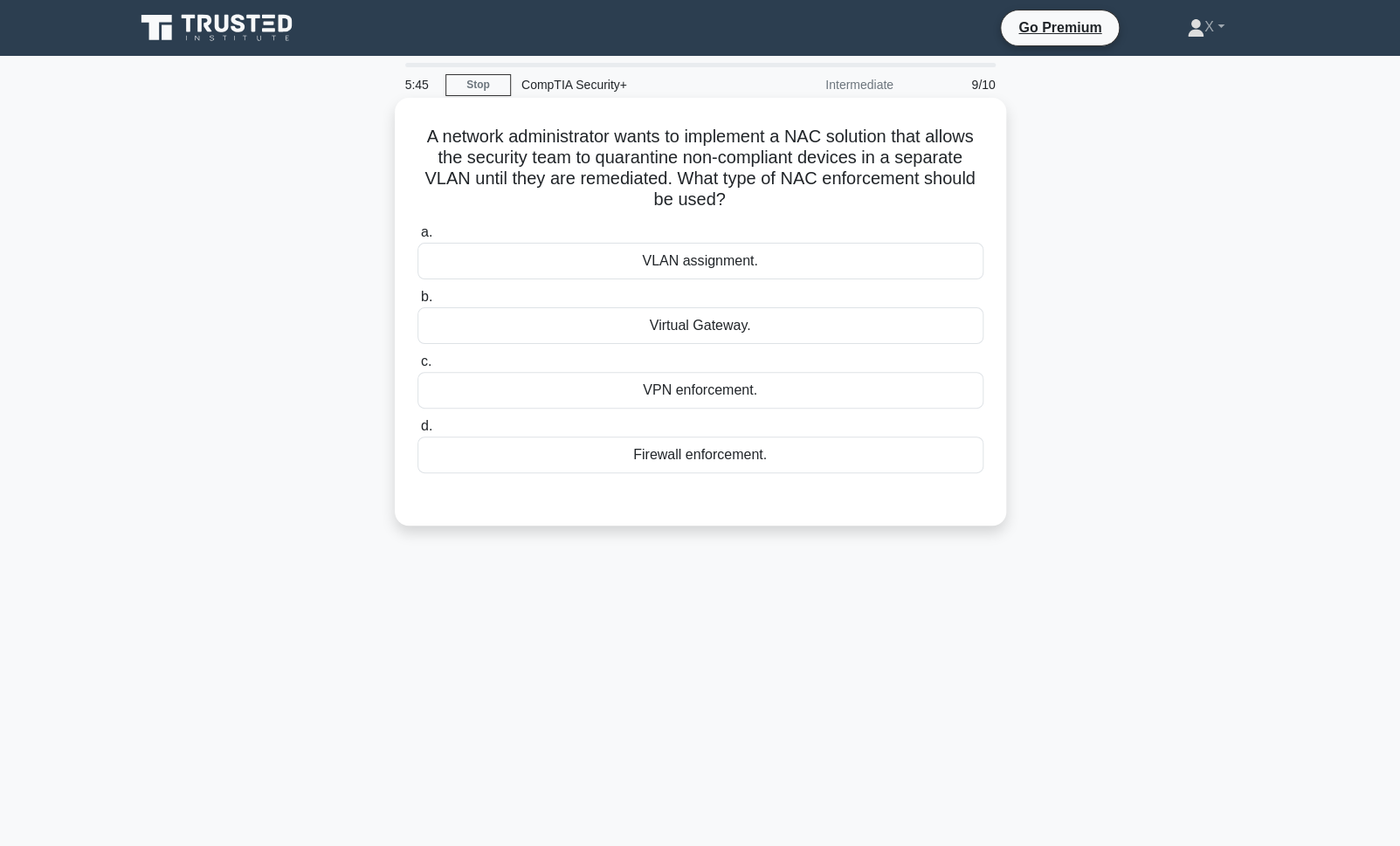
click at [818, 462] on div "Firewall enforcement." at bounding box center [700, 455] width 566 height 37
click at [418, 432] on input "d. Firewall enforcement." at bounding box center [418, 427] width 0 height 11
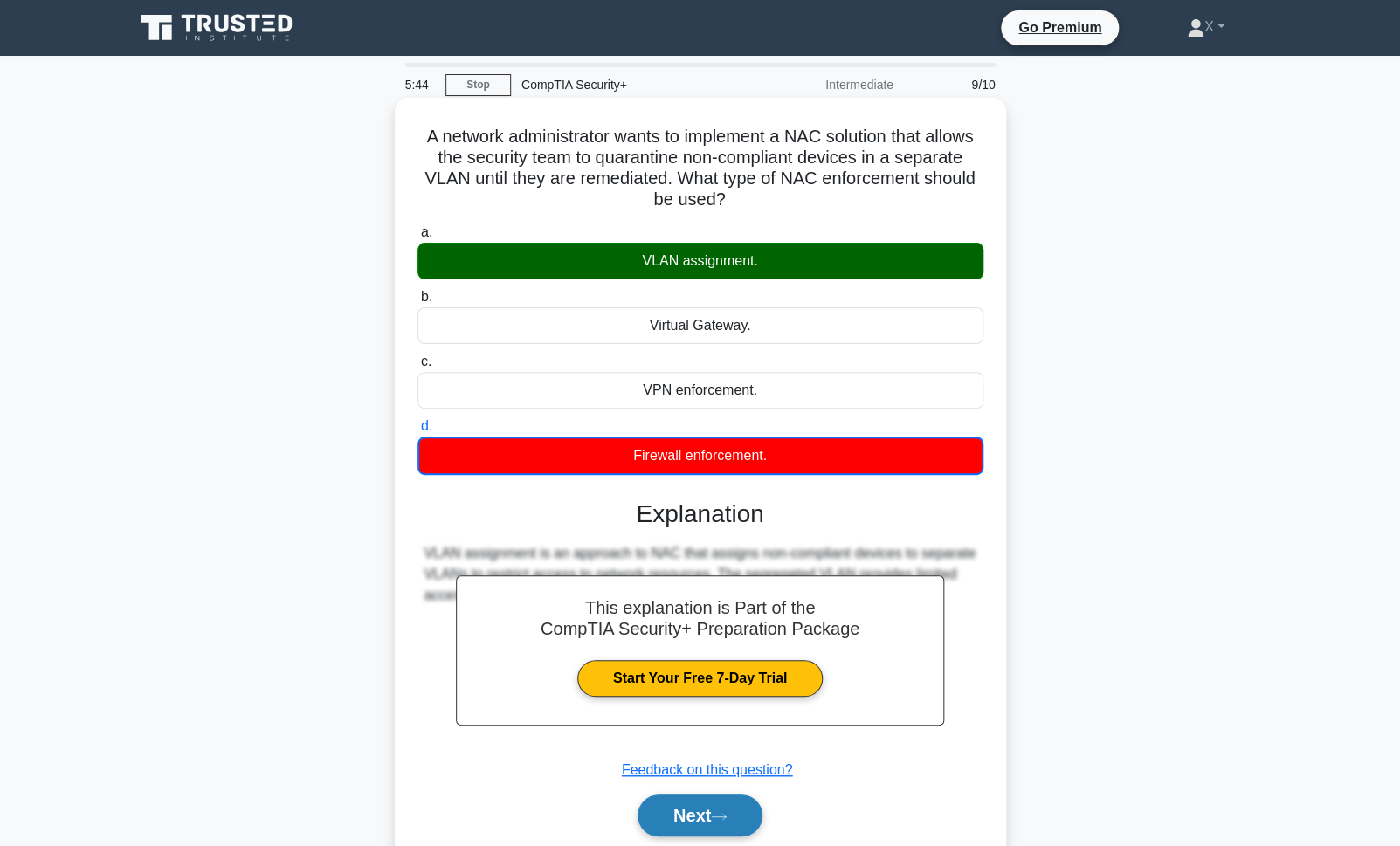
click at [692, 821] on button "Next" at bounding box center [700, 816] width 125 height 42
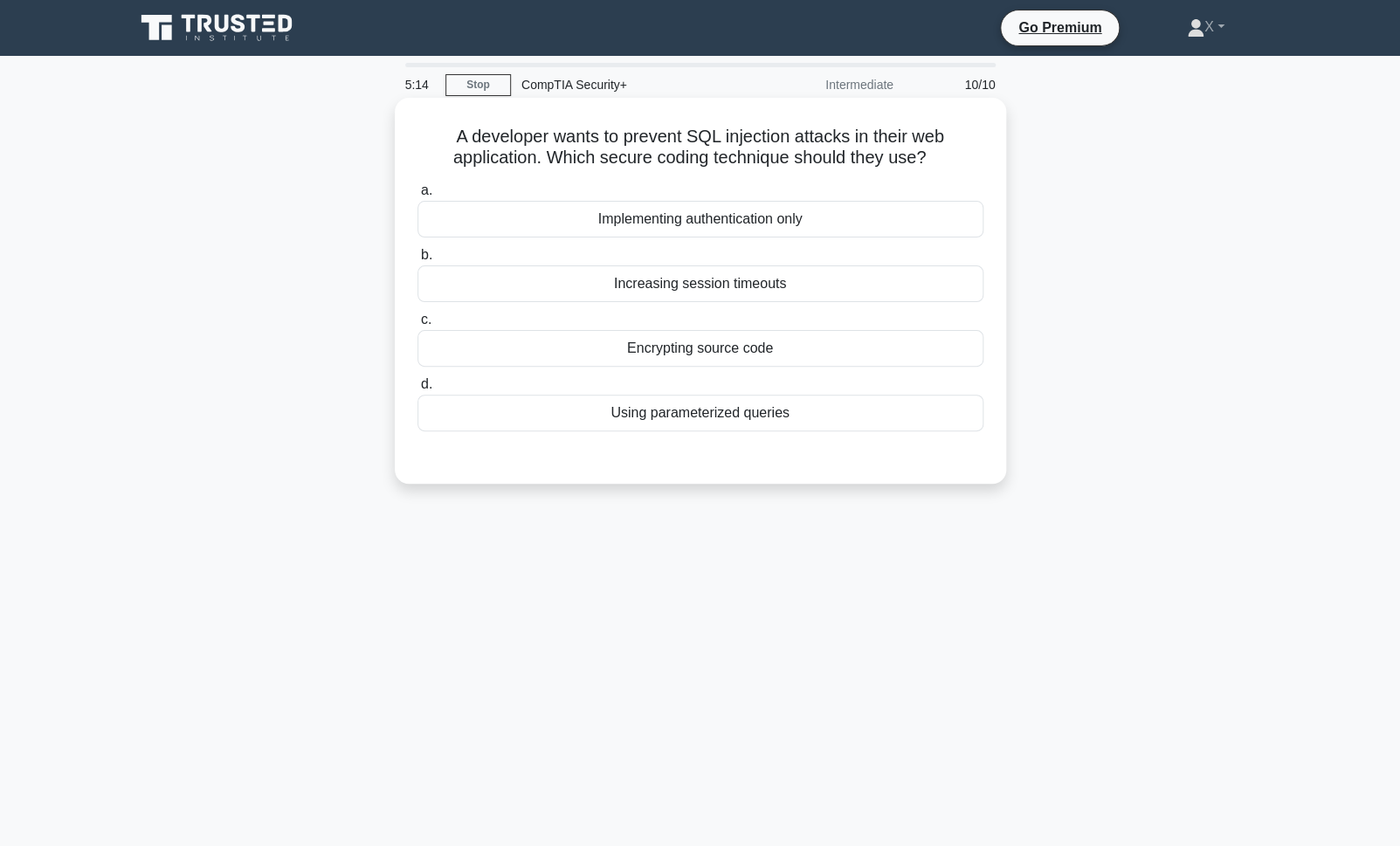
click at [819, 426] on div "Using parameterized queries" at bounding box center [700, 413] width 566 height 37
click at [418, 390] on input "d. Using parameterized queries" at bounding box center [418, 384] width 0 height 11
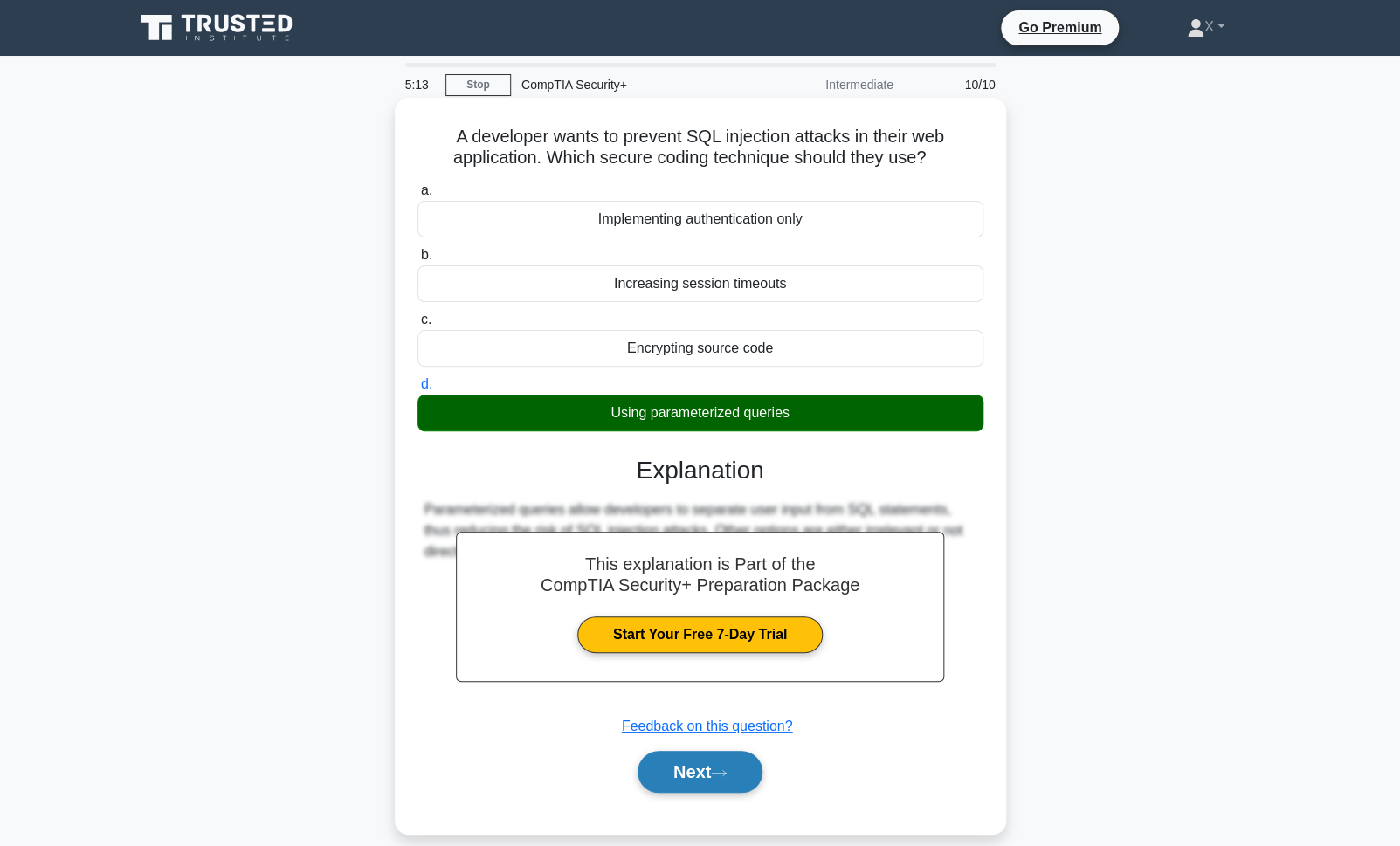
click at [713, 783] on button "Next" at bounding box center [700, 772] width 125 height 42
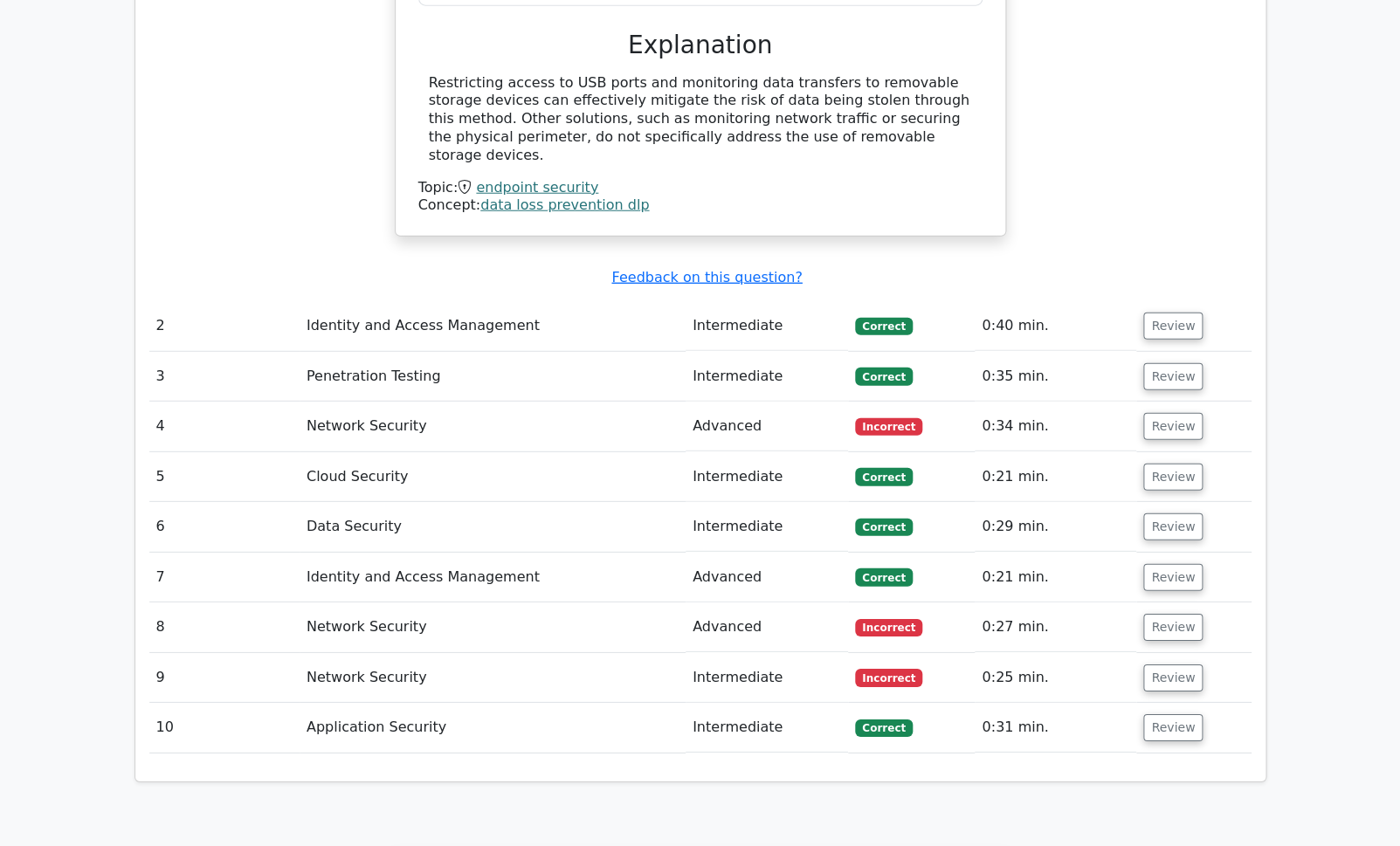
scroll to position [1915, 0]
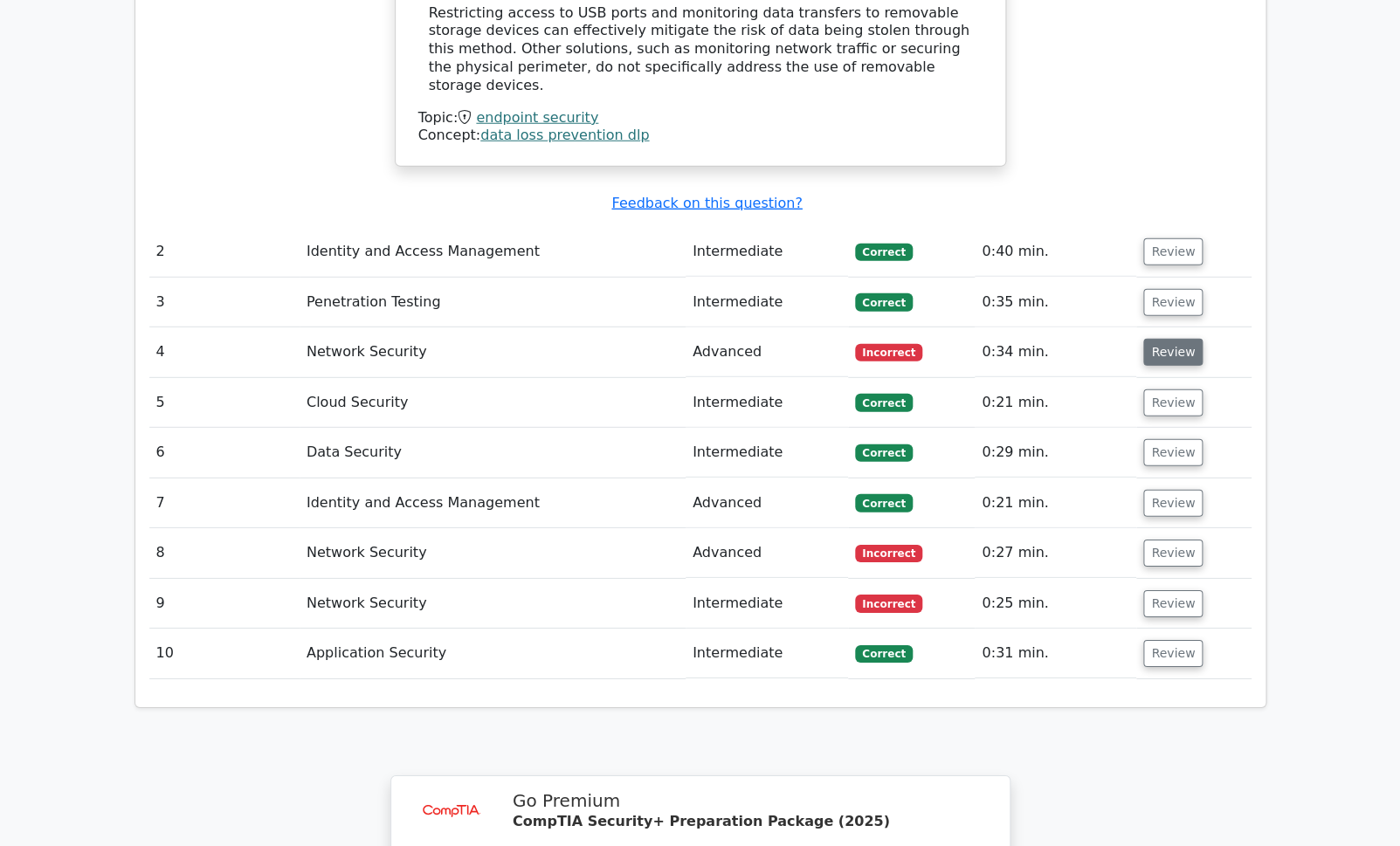
click at [1177, 338] on button "Review" at bounding box center [1173, 351] width 60 height 27
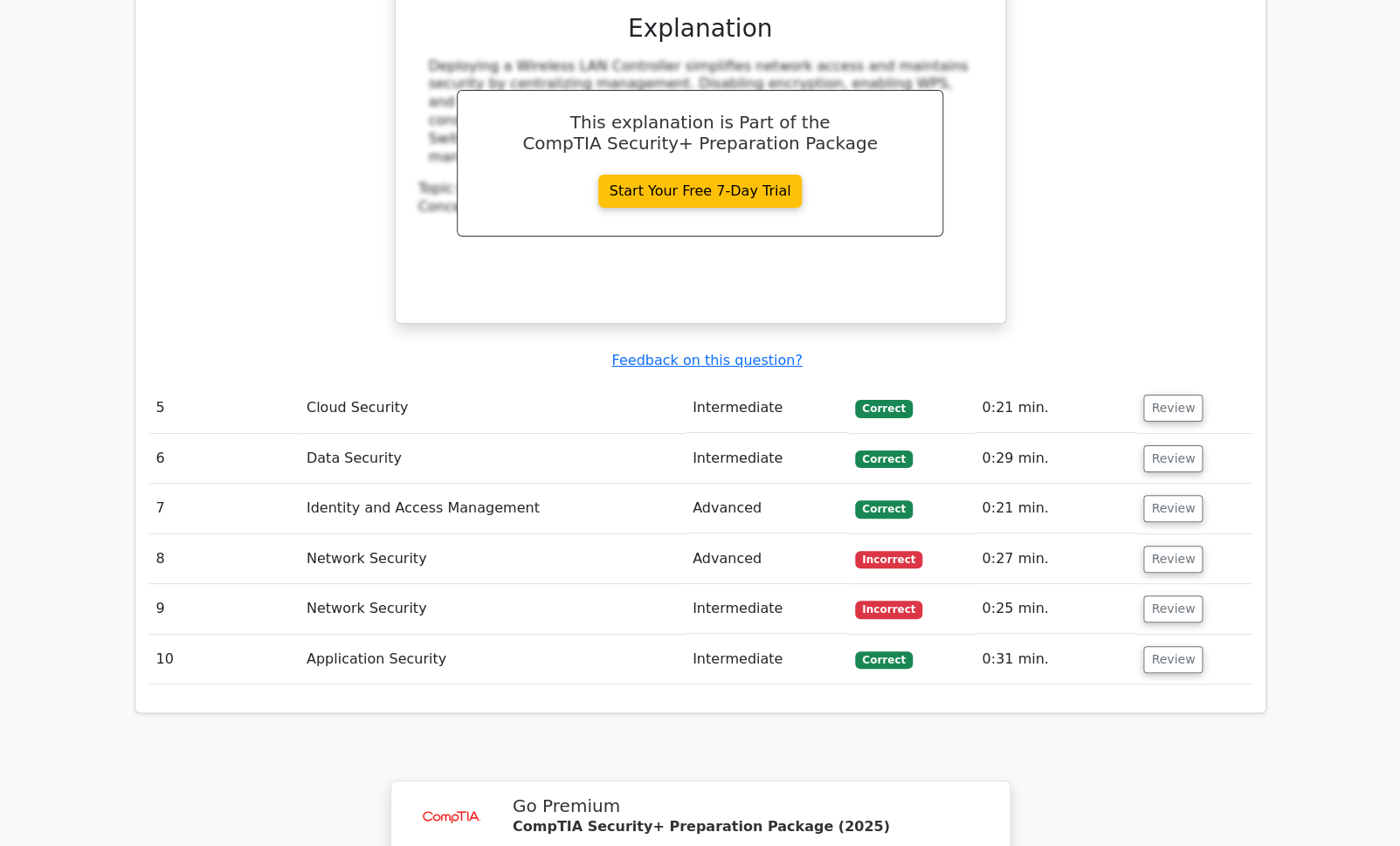
scroll to position [2657, 0]
click at [1186, 544] on button "Review" at bounding box center [1173, 557] width 60 height 27
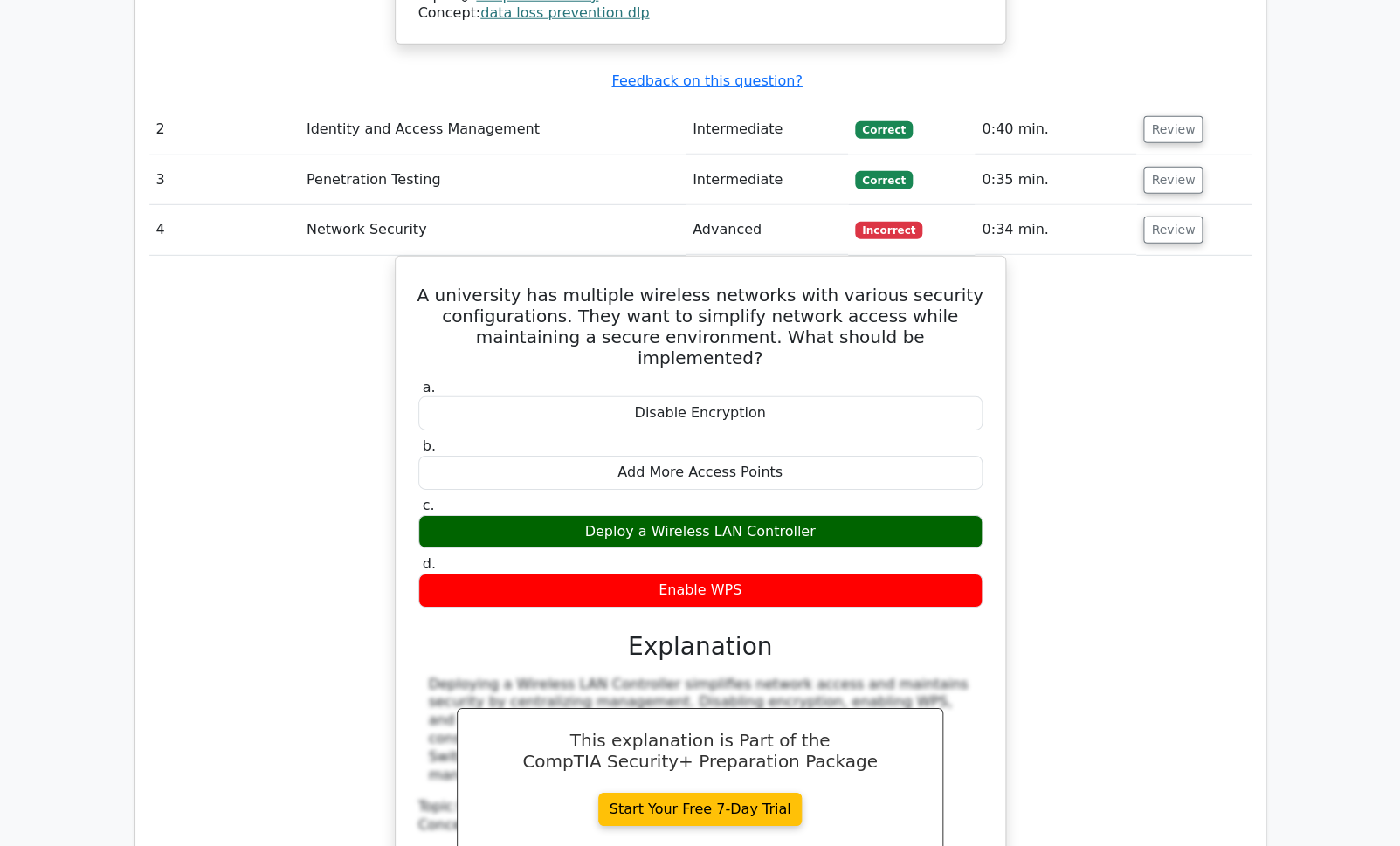
scroll to position [2057, 0]
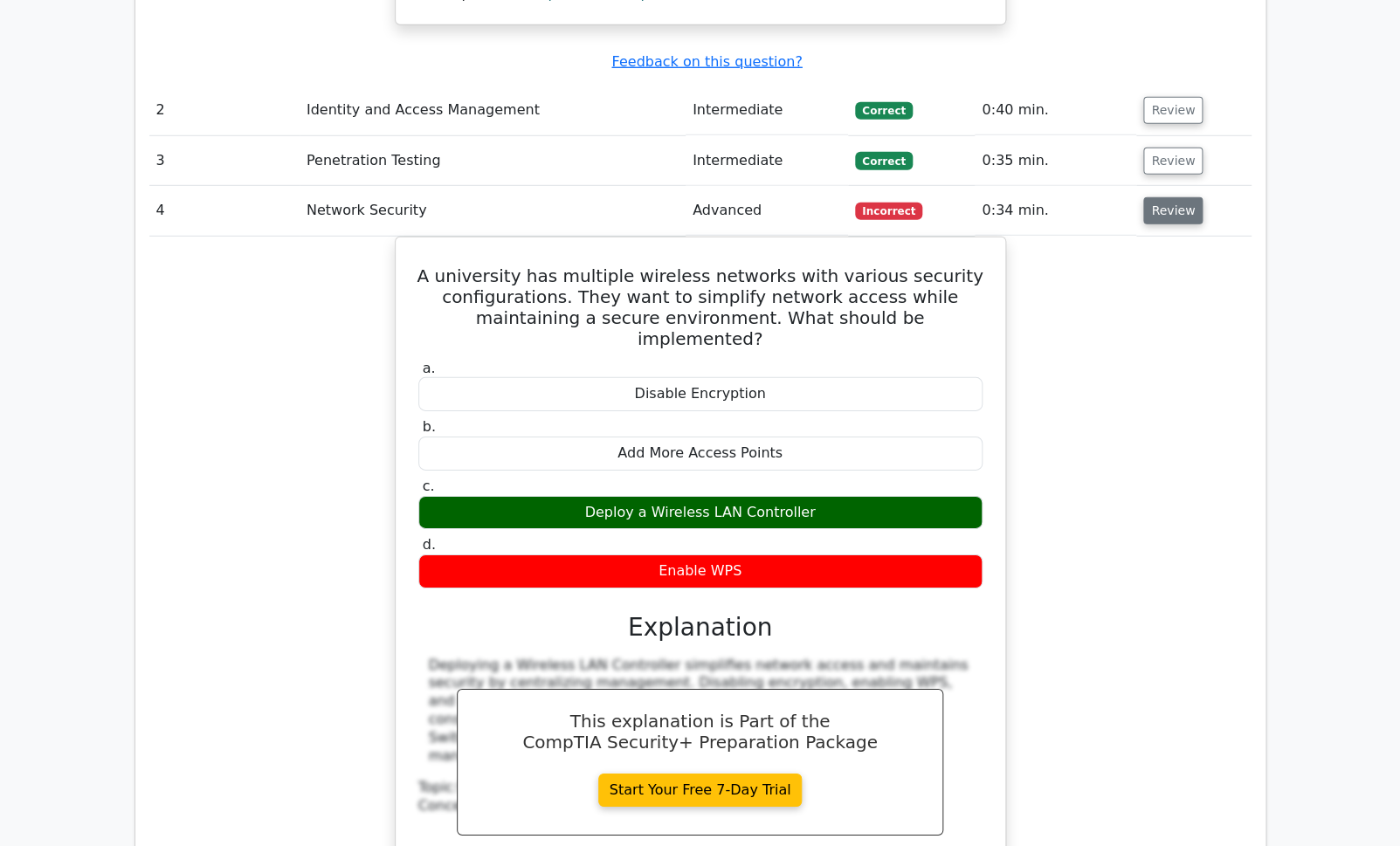
click at [1176, 198] on button "Review" at bounding box center [1173, 211] width 60 height 27
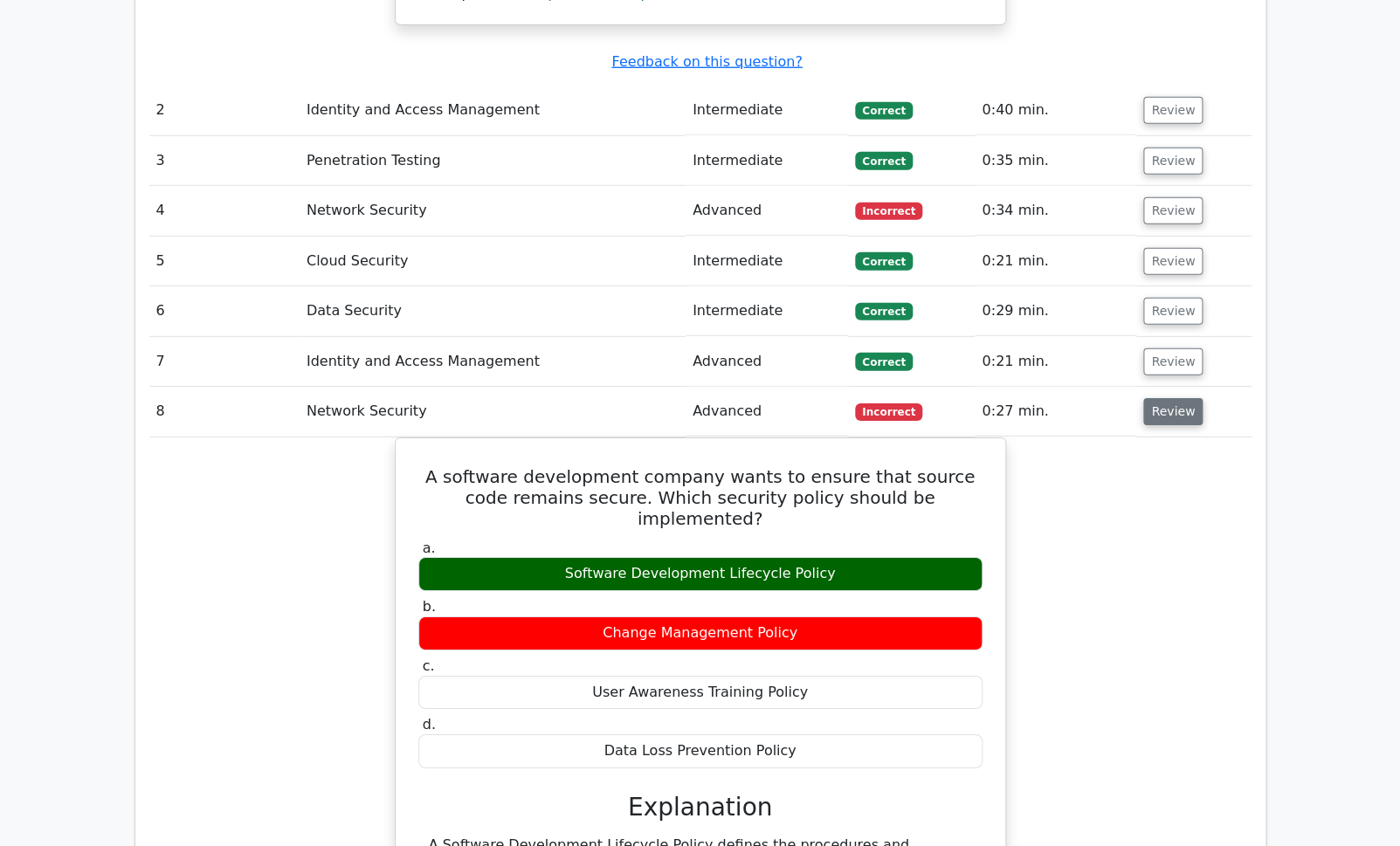
click at [1164, 398] on button "Review" at bounding box center [1173, 411] width 60 height 27
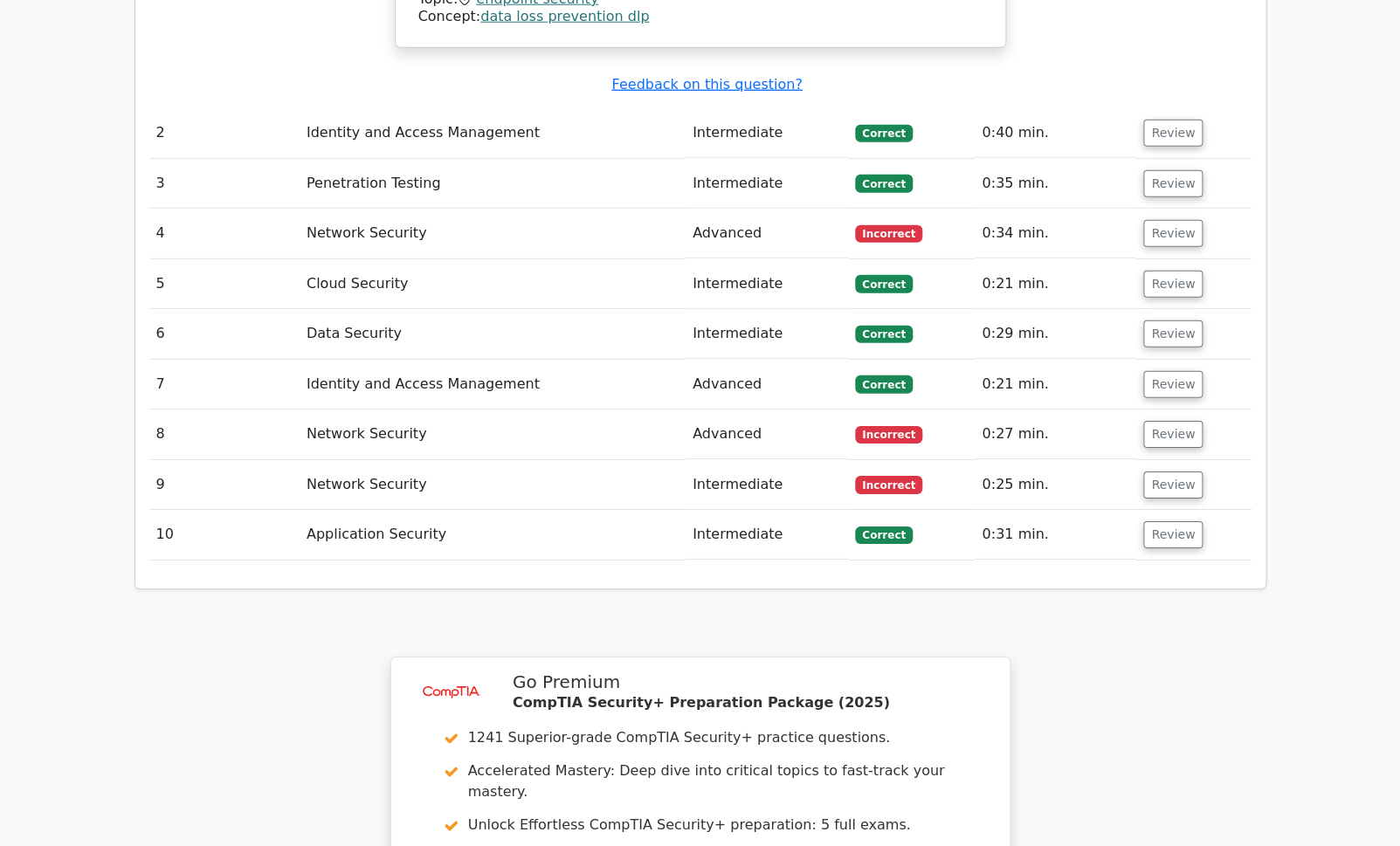
scroll to position [1838, 0]
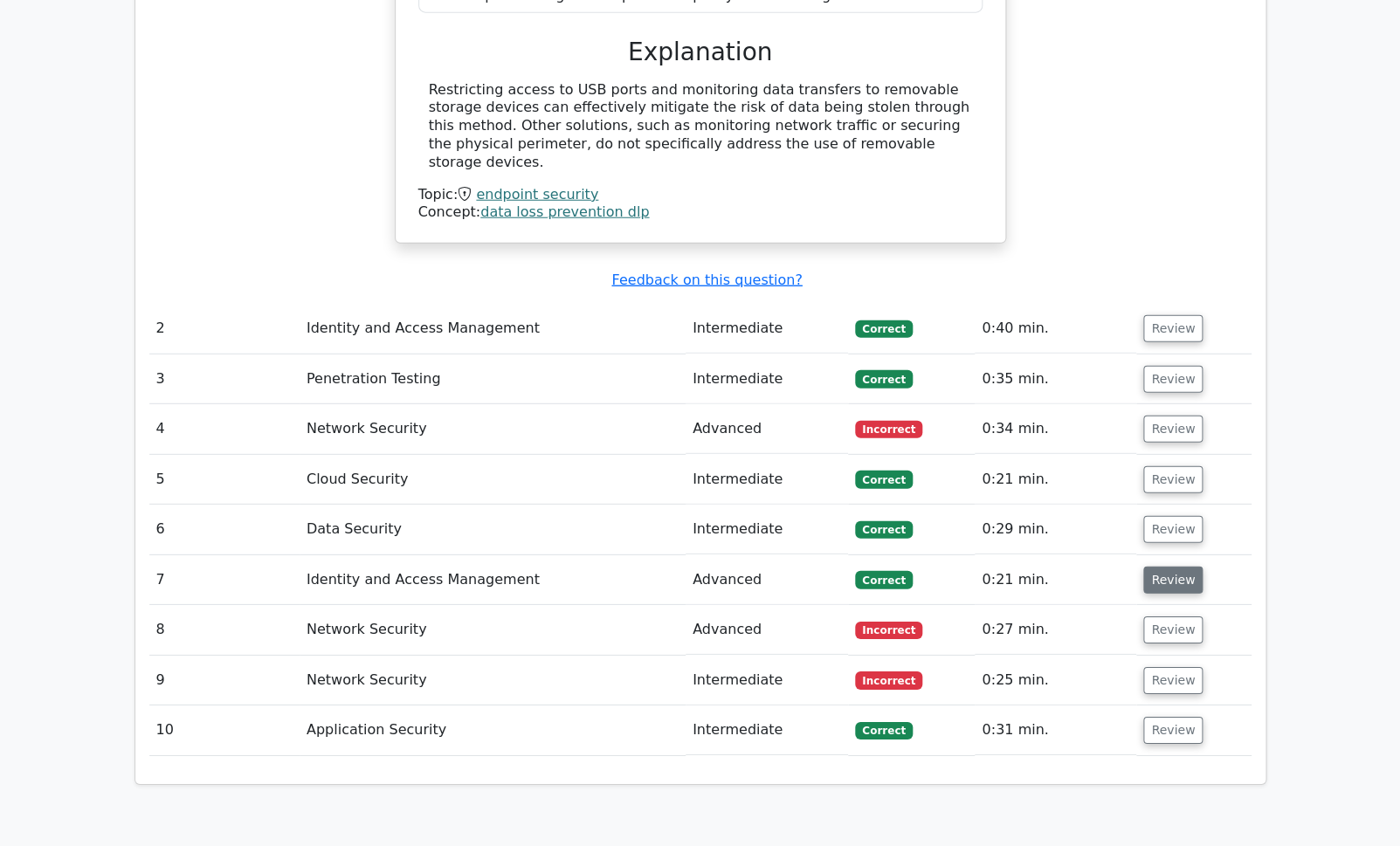
click at [1183, 566] on button "Review" at bounding box center [1173, 579] width 60 height 27
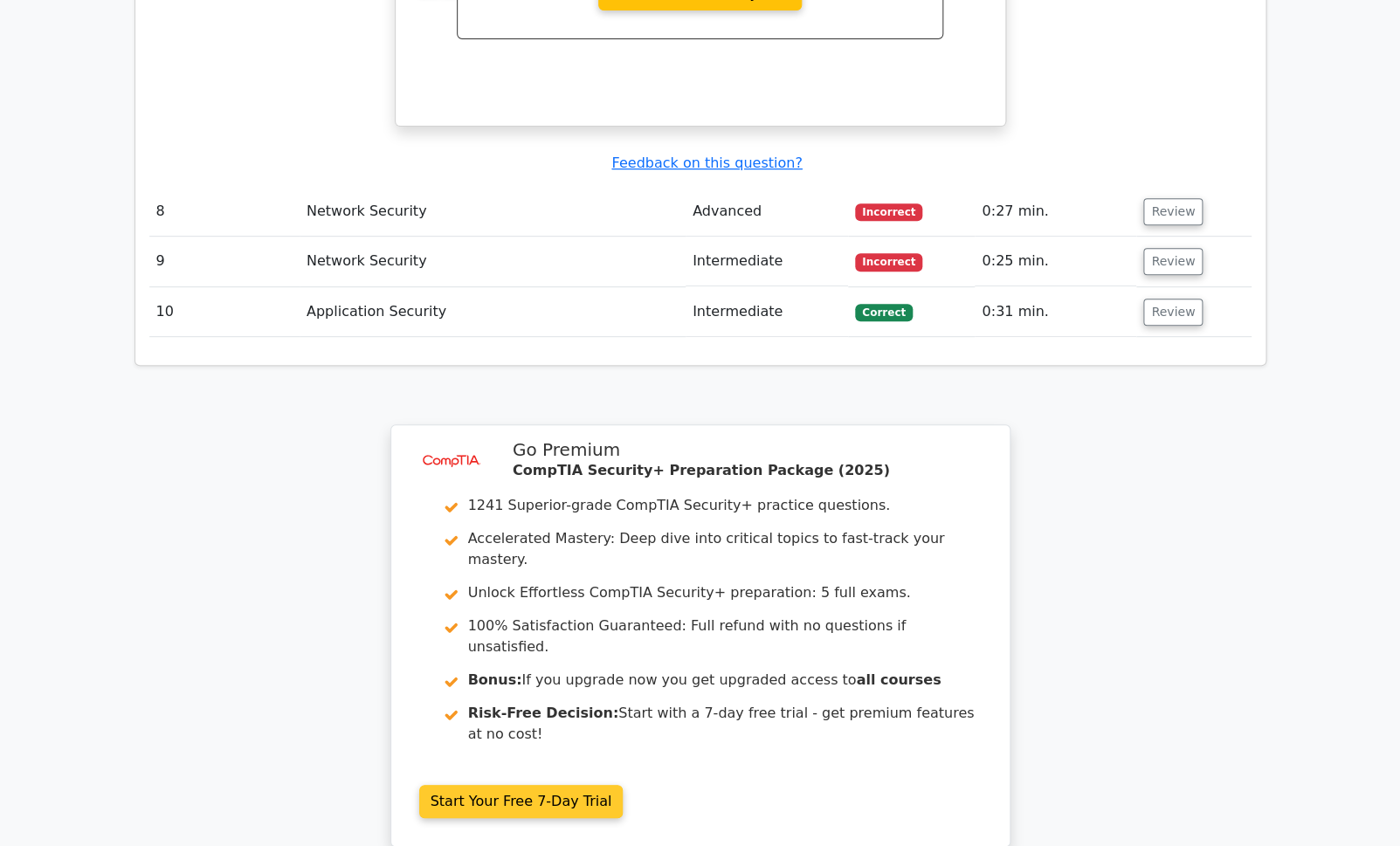
scroll to position [3114, 0]
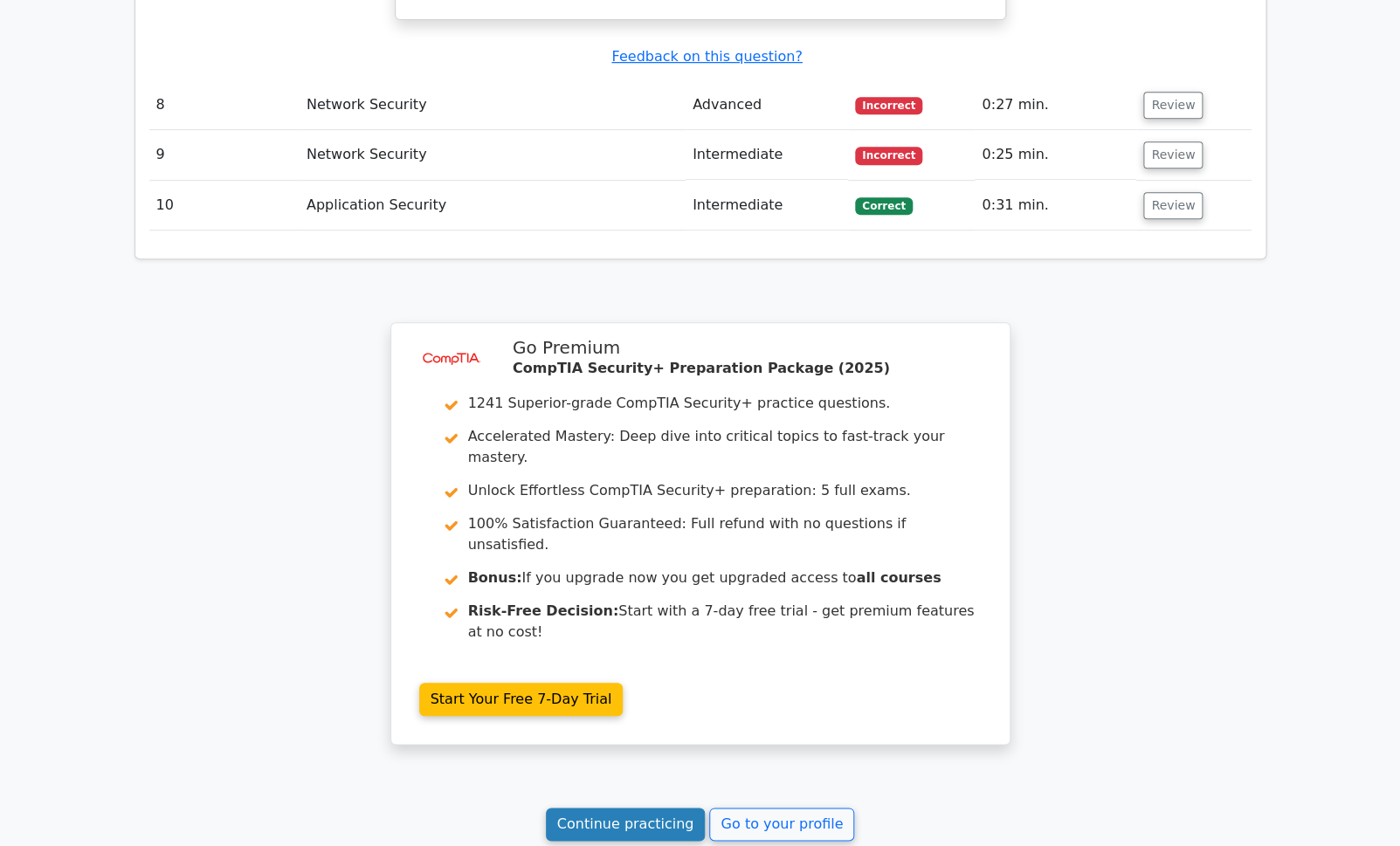
click at [654, 807] on link "Continue practicing" at bounding box center [625, 824] width 160 height 33
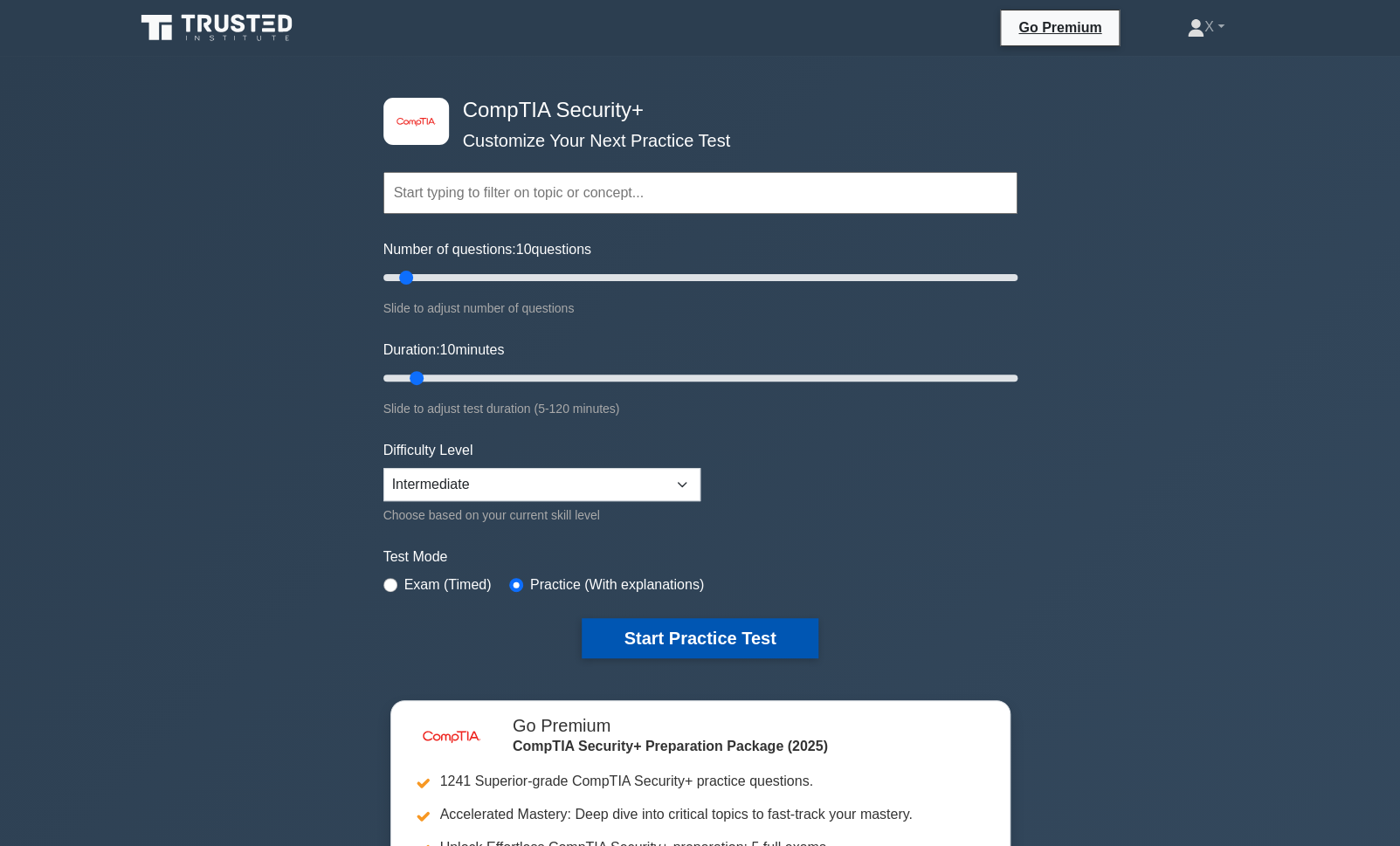
click at [702, 647] on button "Start Practice Test" at bounding box center [699, 638] width 235 height 40
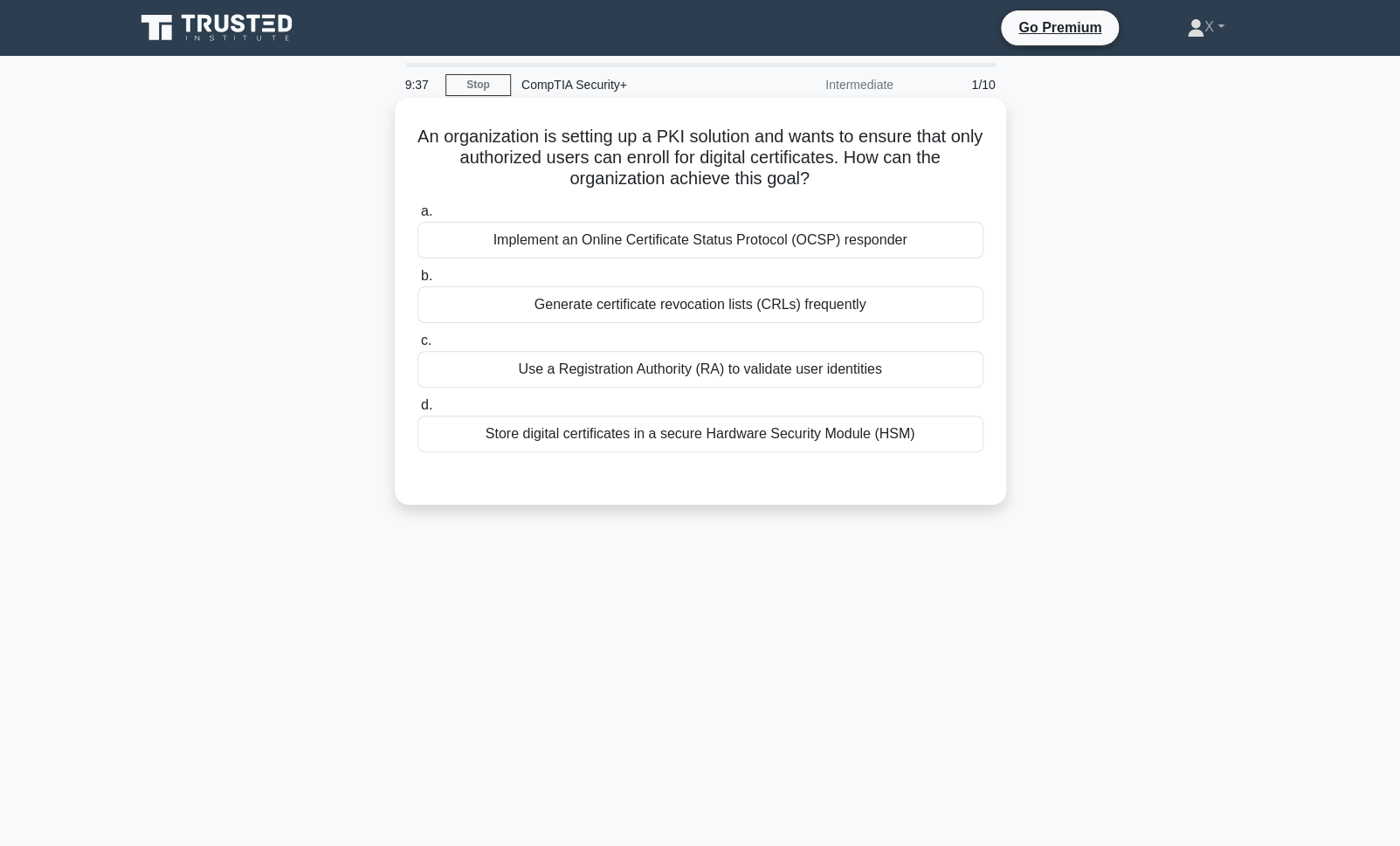
click at [800, 371] on div "Use a Registration Authority (RA) to validate user identities" at bounding box center [700, 370] width 566 height 37
click at [418, 347] on input "c. Use a Registration Authority (RA) to validate user identities" at bounding box center [418, 341] width 0 height 11
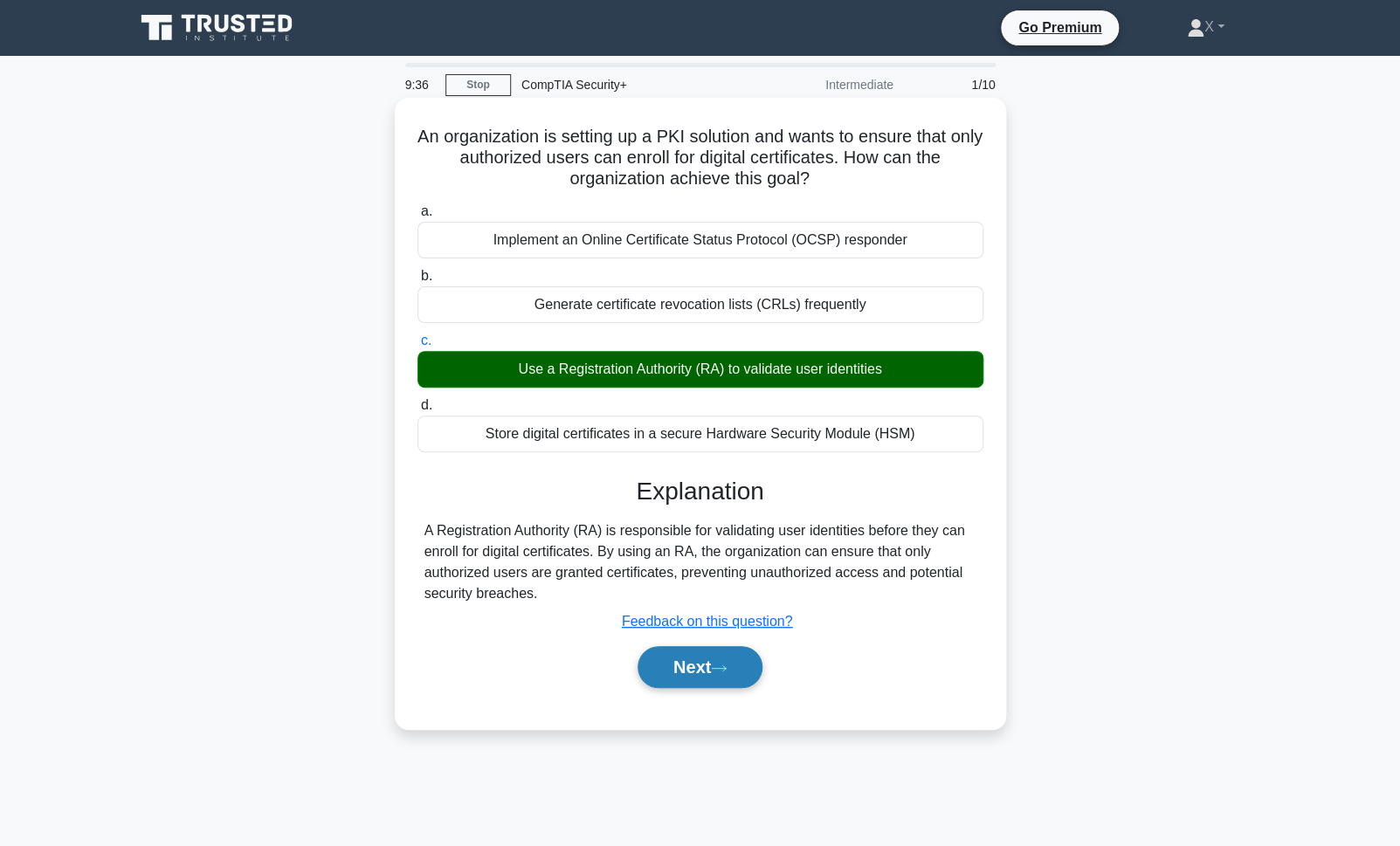
click at [734, 654] on button "Next" at bounding box center [700, 667] width 125 height 42
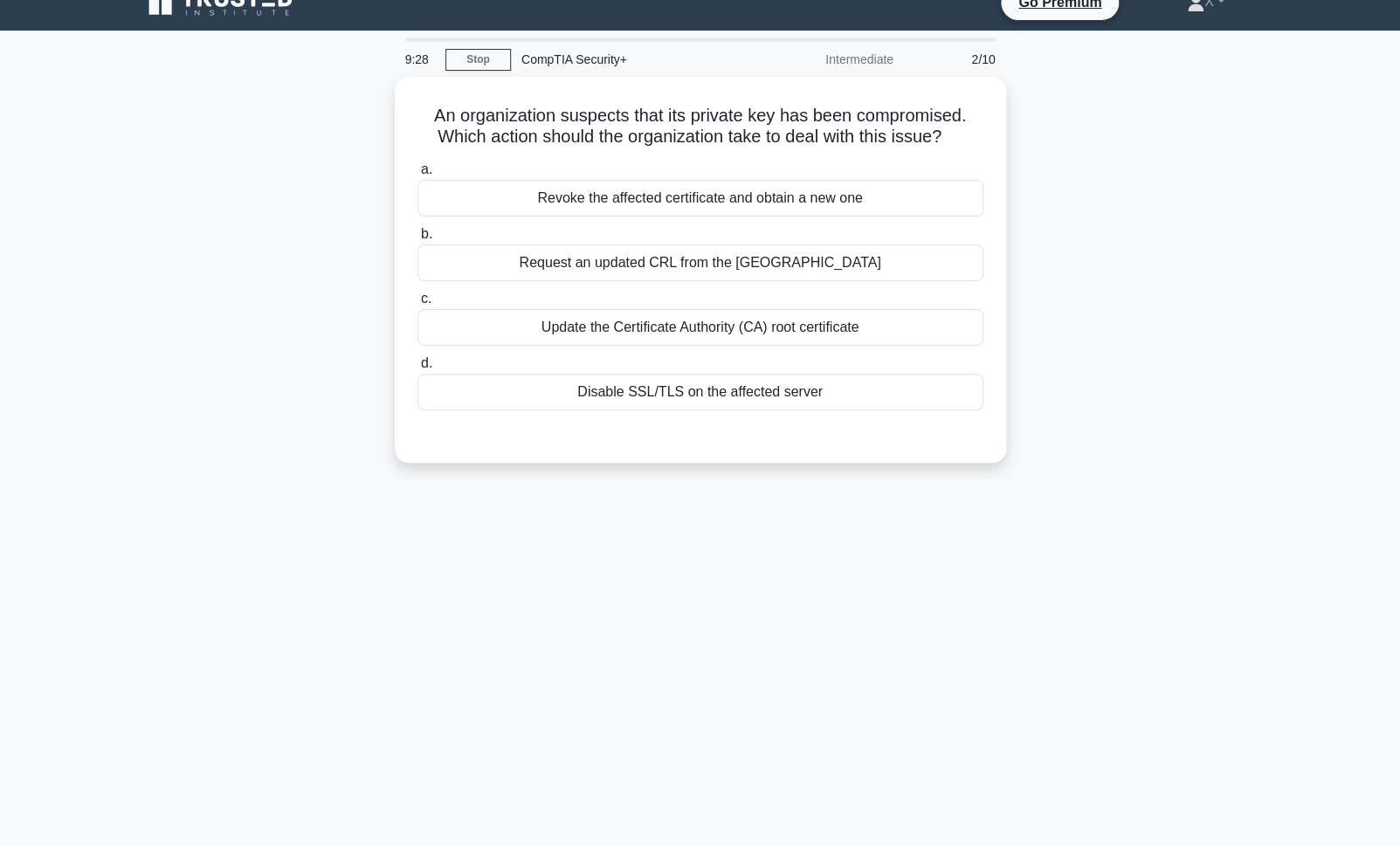
scroll to position [26, 0]
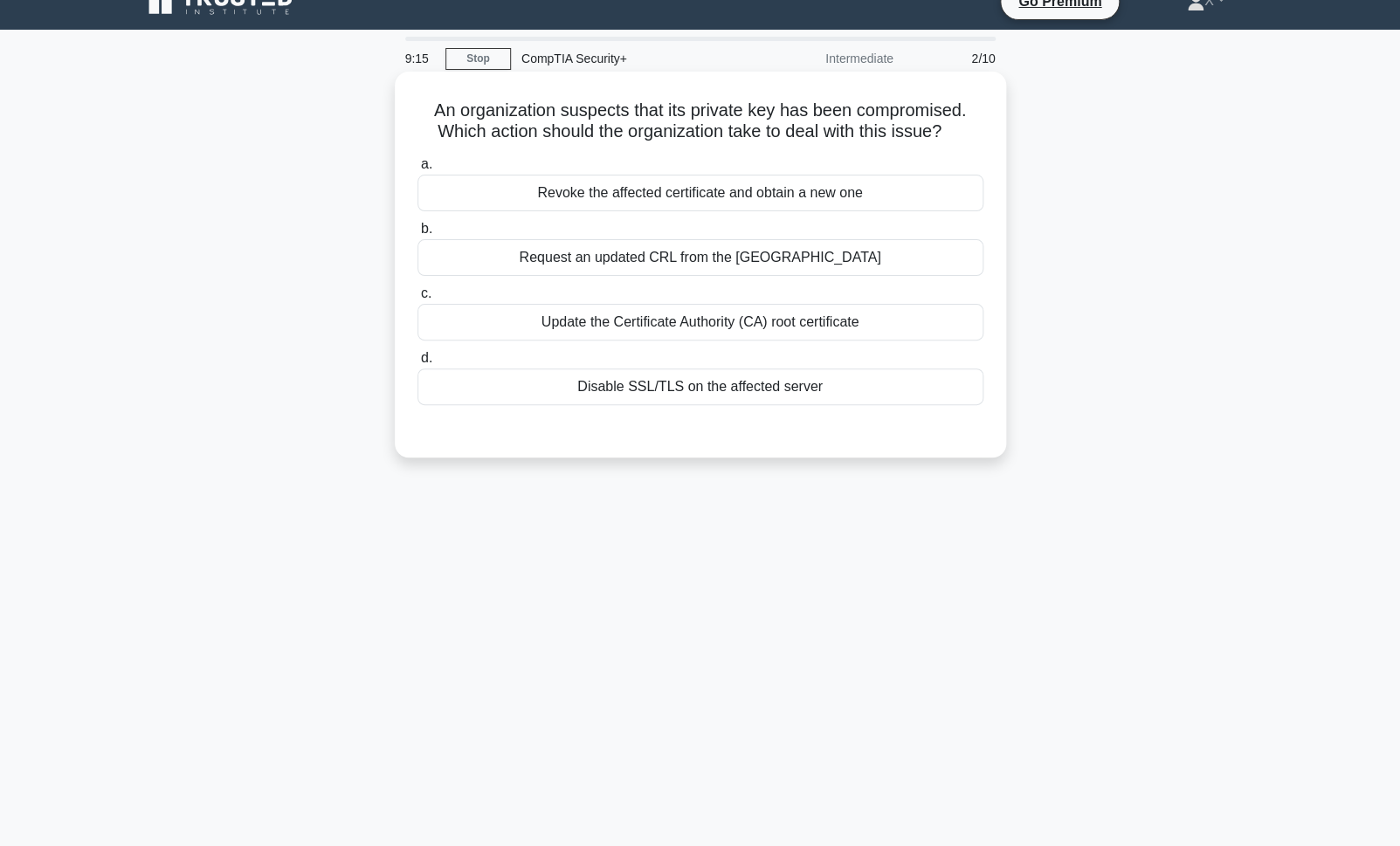
click at [713, 340] on div "Update the Certificate Authority (CA) root certificate" at bounding box center [700, 322] width 566 height 37
click at [418, 300] on input "c. Update the Certificate Authority (CA) root certificate" at bounding box center [418, 293] width 0 height 11
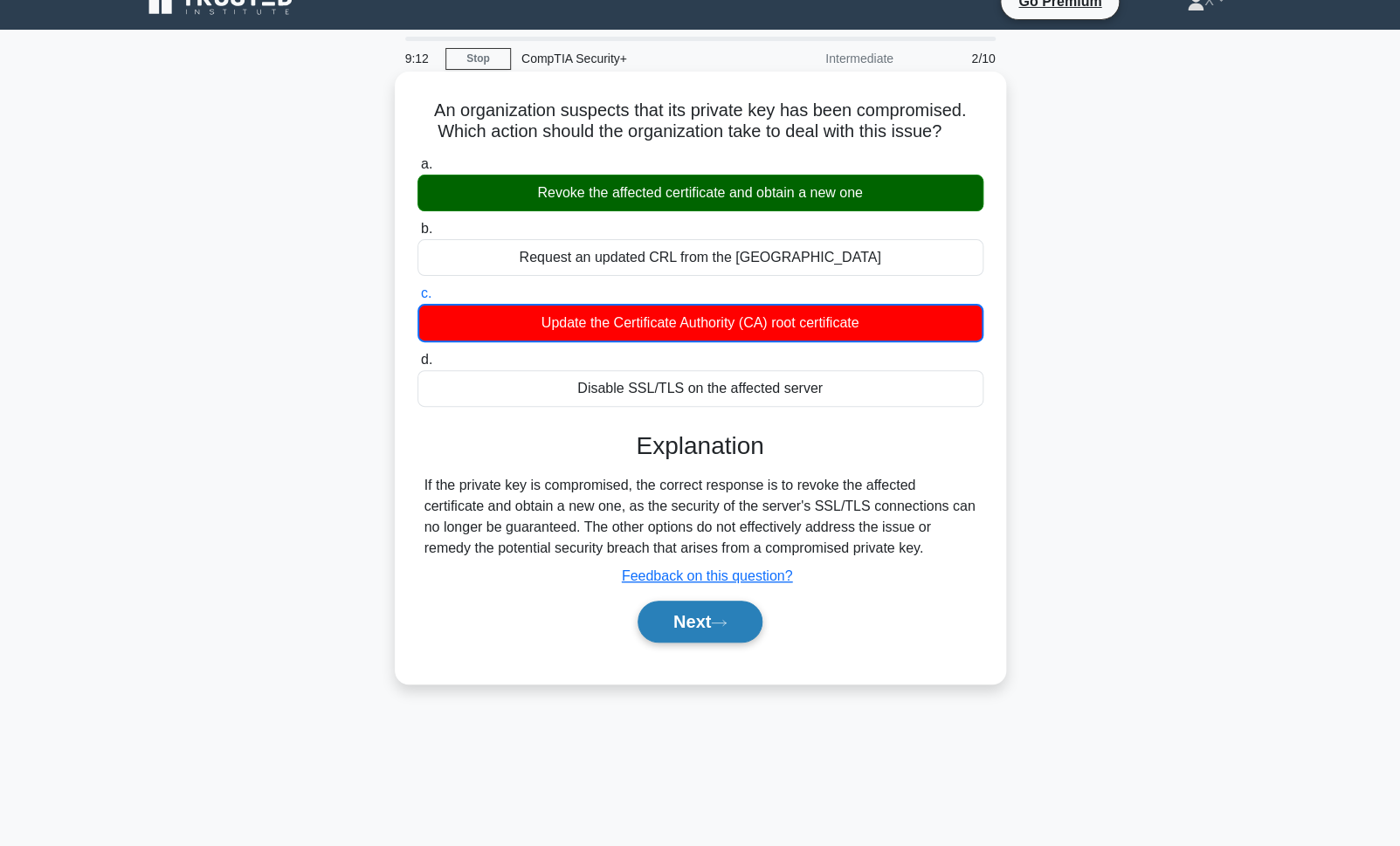
click at [717, 643] on button "Next" at bounding box center [700, 622] width 125 height 42
